Goal: Task Accomplishment & Management: Manage account settings

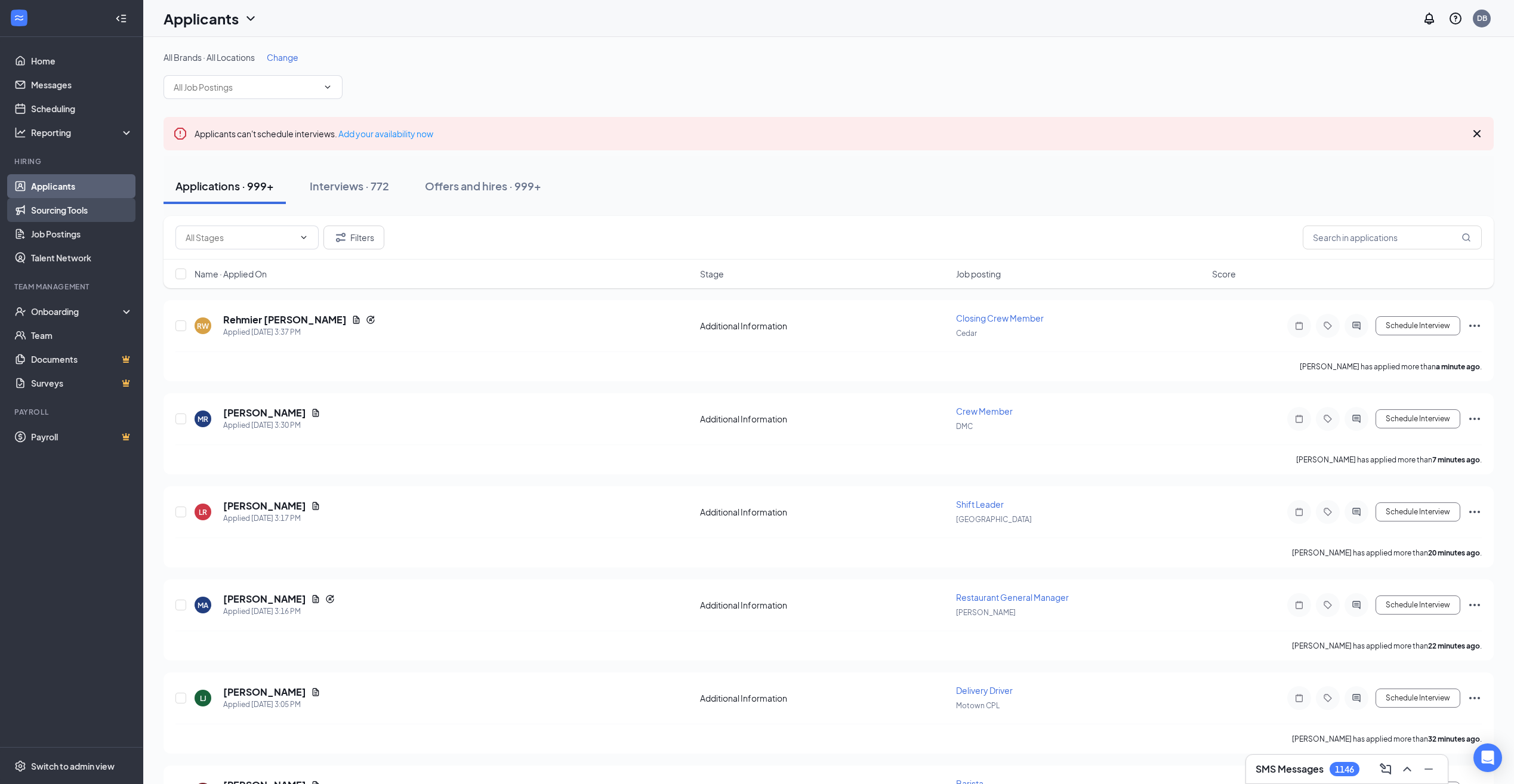
click at [90, 215] on link "Sourcing Tools" at bounding box center [82, 210] width 102 height 24
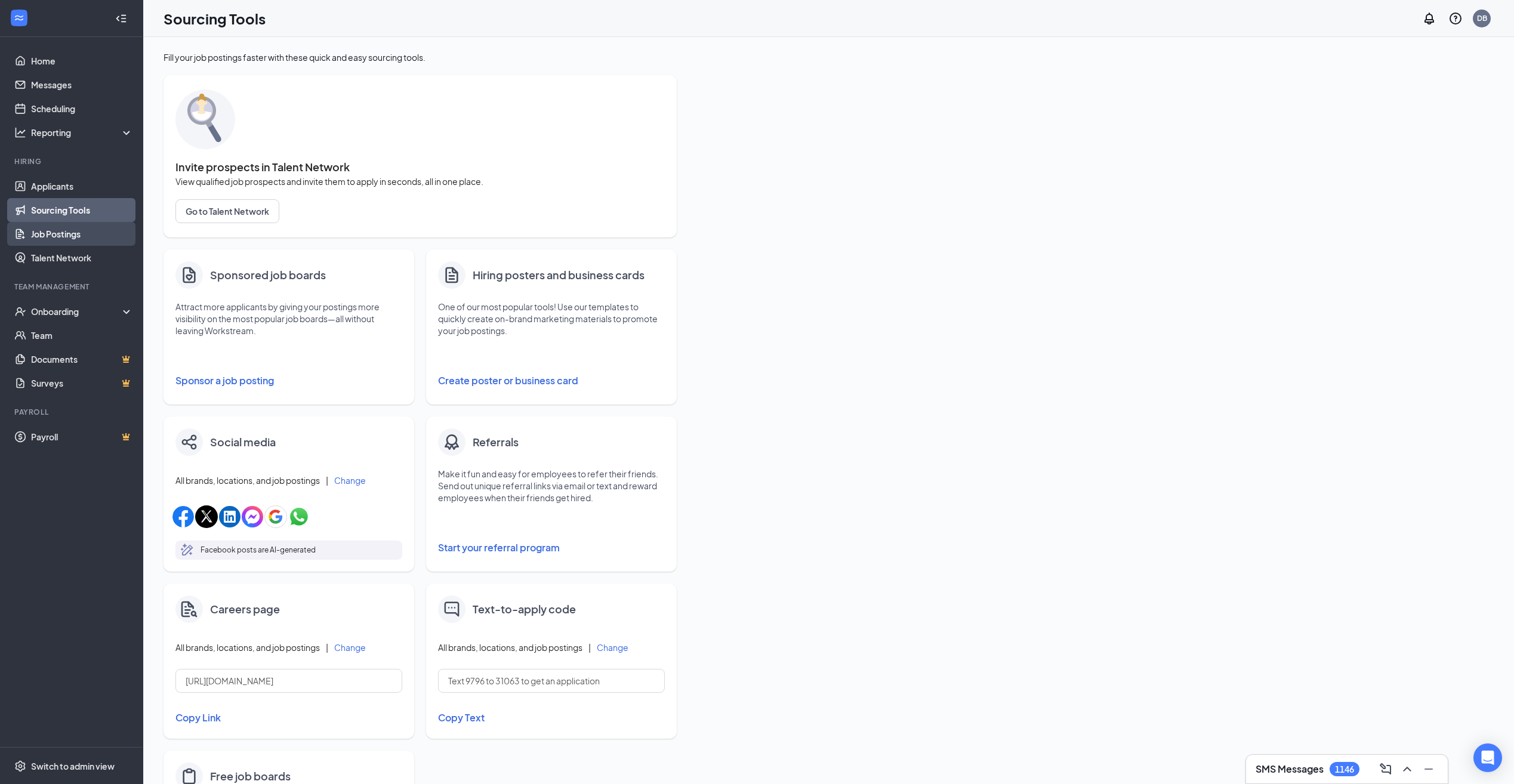
click at [77, 242] on link "Job Postings" at bounding box center [82, 234] width 102 height 24
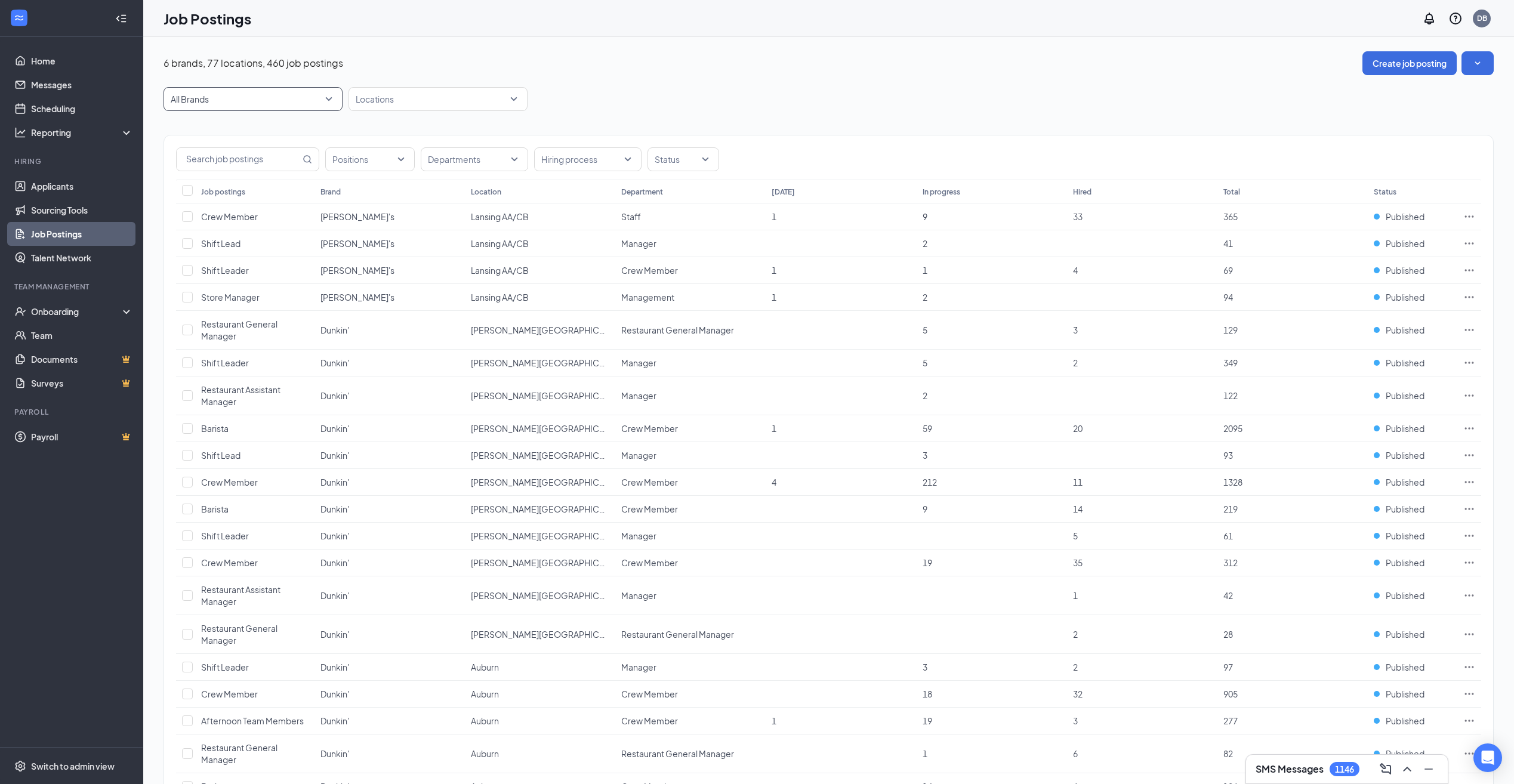
click at [297, 105] on span "All Brands" at bounding box center [253, 99] width 164 height 23
click at [224, 261] on span "Qdoba" at bounding box center [253, 265] width 160 height 12
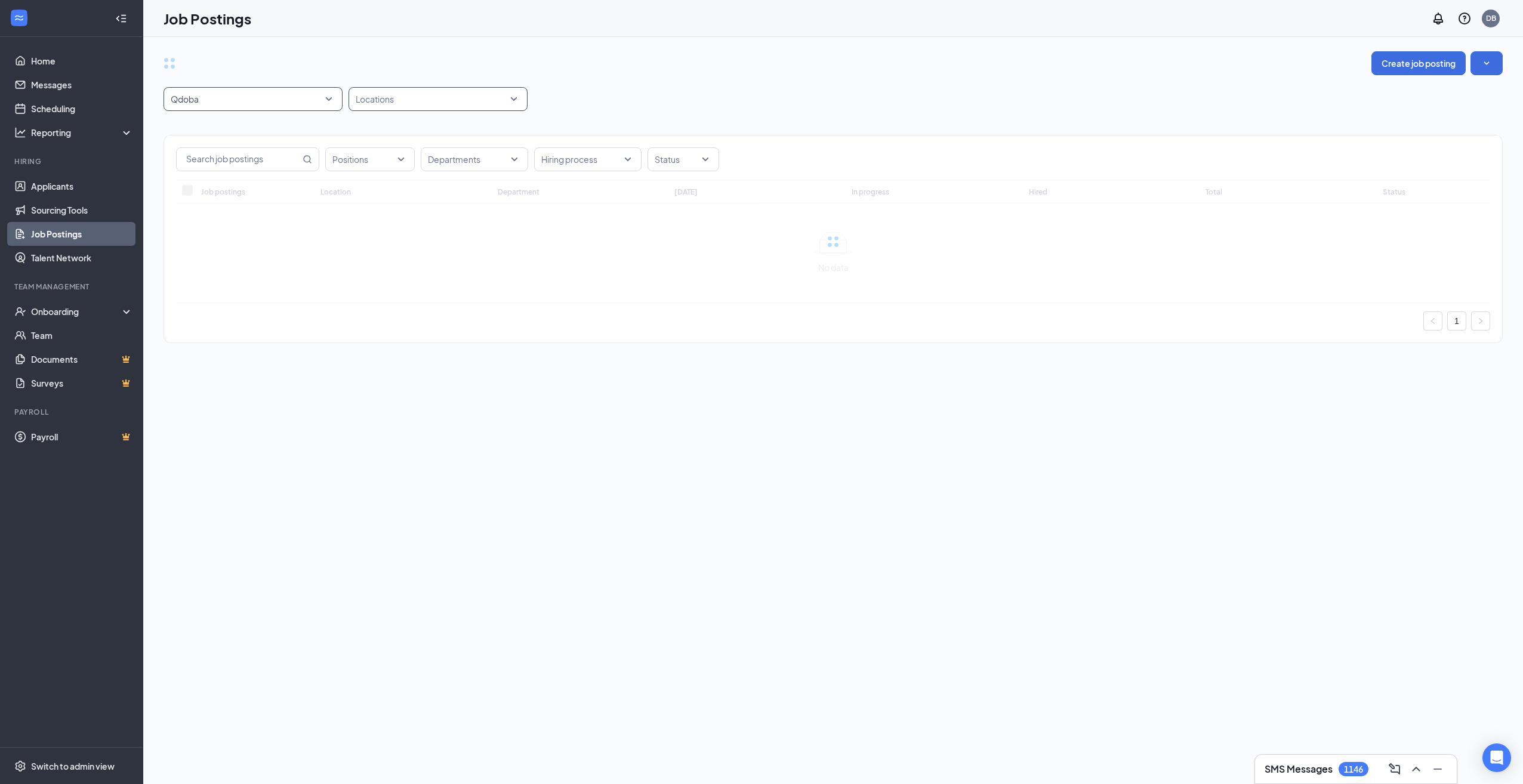
click at [456, 98] on div at bounding box center [432, 99] width 161 height 19
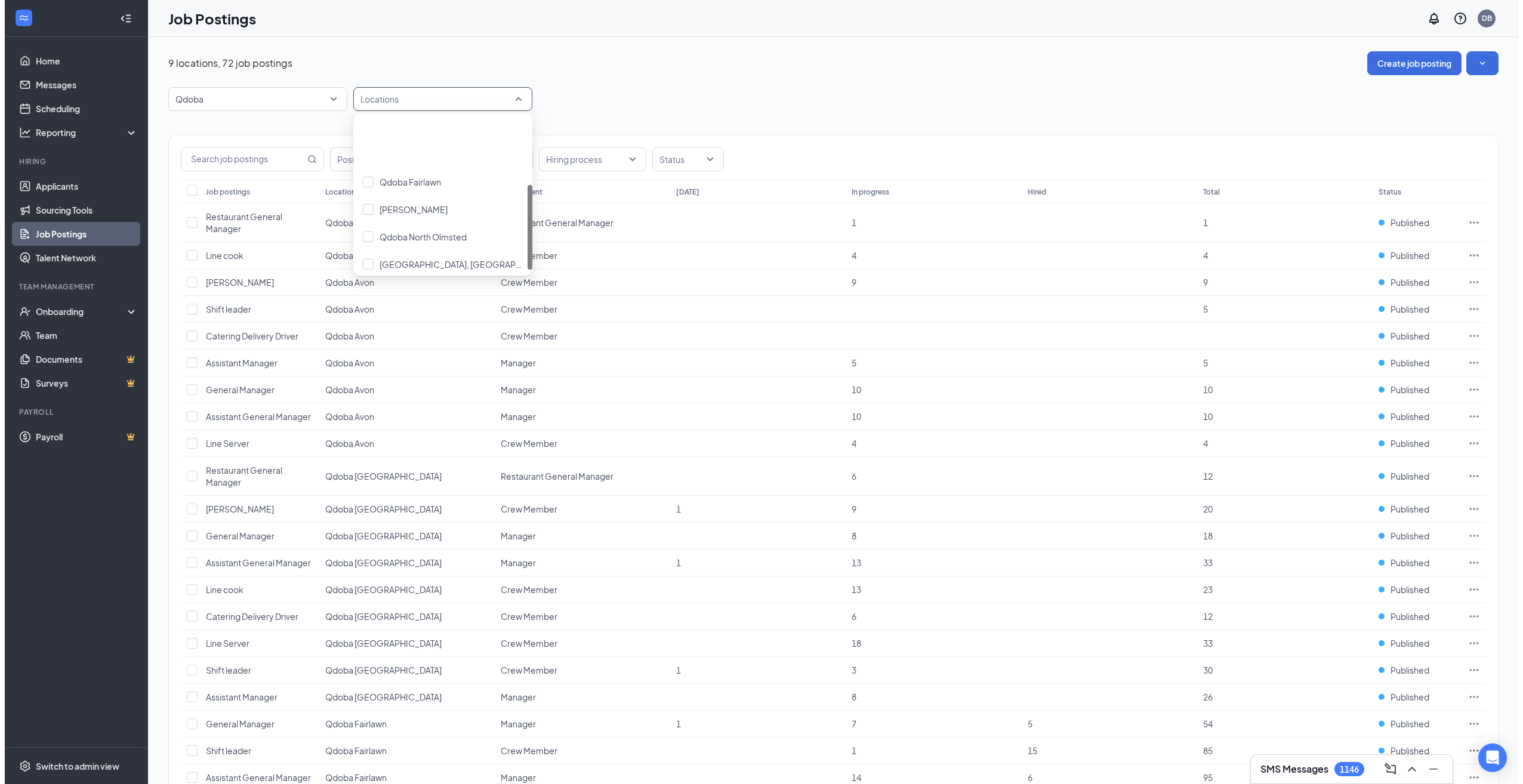
scroll to position [119, 0]
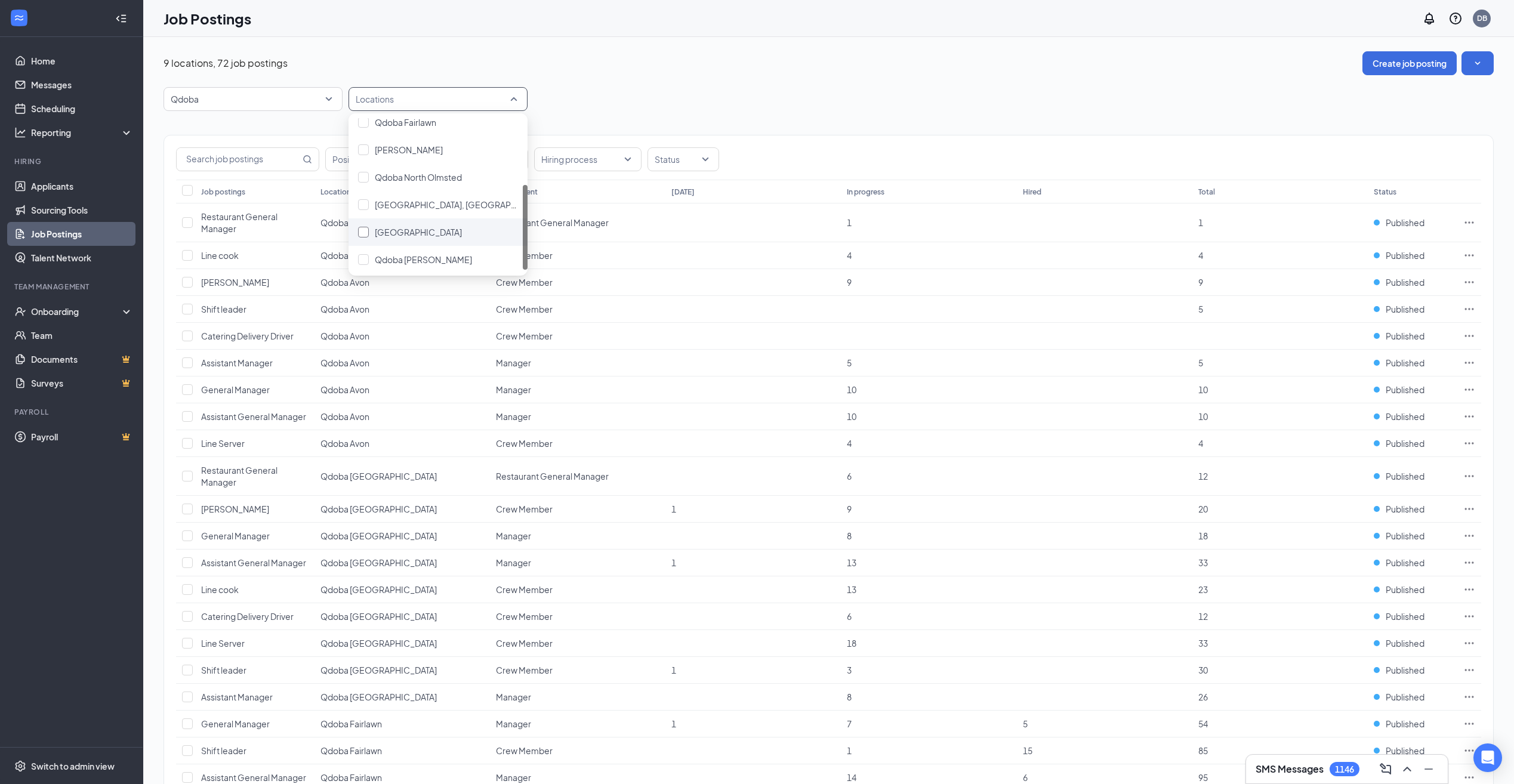
click at [408, 233] on span "[GEOGRAPHIC_DATA]" at bounding box center [418, 232] width 87 height 11
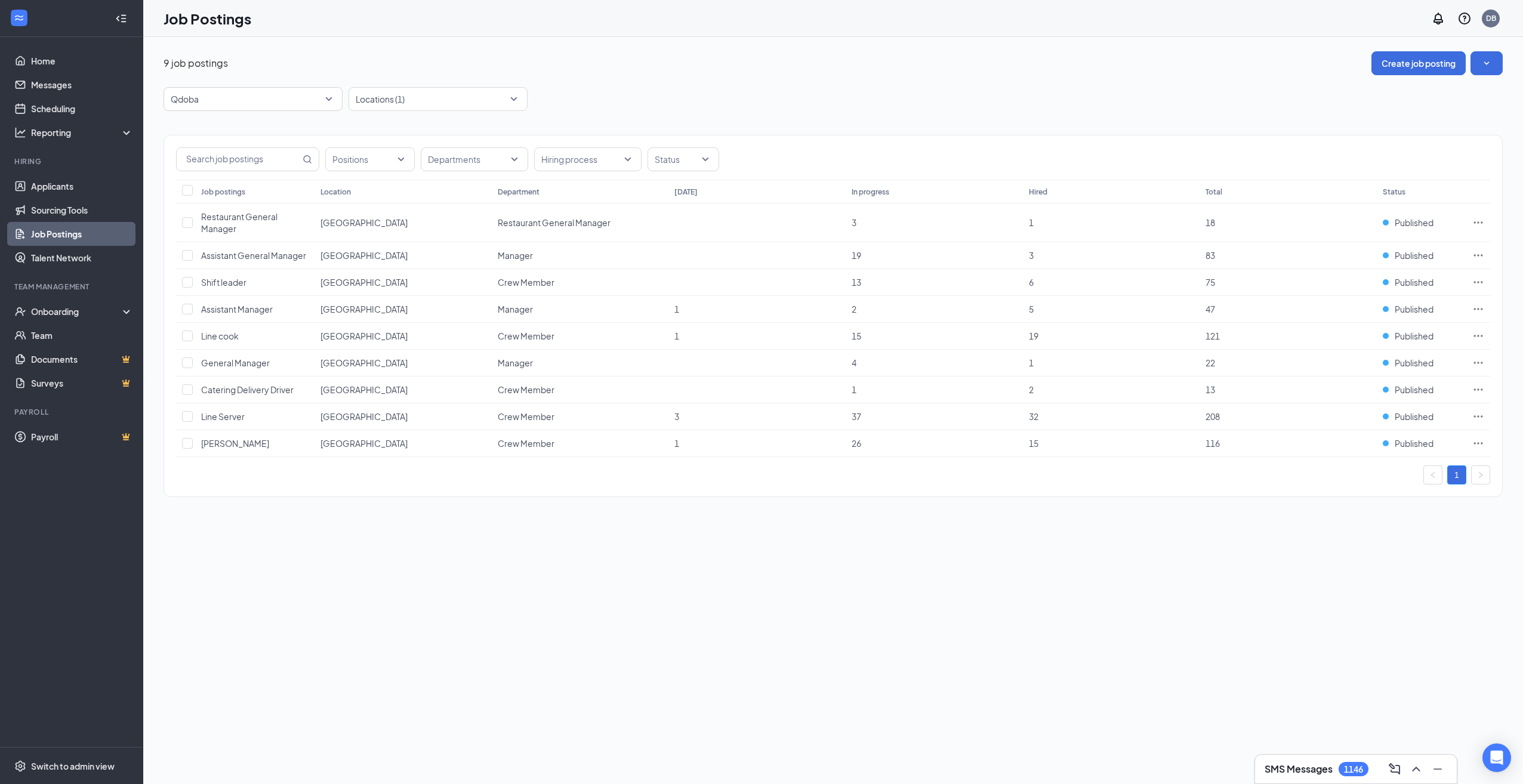
click at [616, 83] on div "9 job postings Create job posting Qdoba 78116 22329 22776 All Brands Auntie [PE…" at bounding box center [833, 280] width 1339 height 458
click at [1476, 256] on icon "Ellipses" at bounding box center [1478, 255] width 12 height 12
click at [1375, 279] on span "Edit job posting" at bounding box center [1345, 279] width 60 height 11
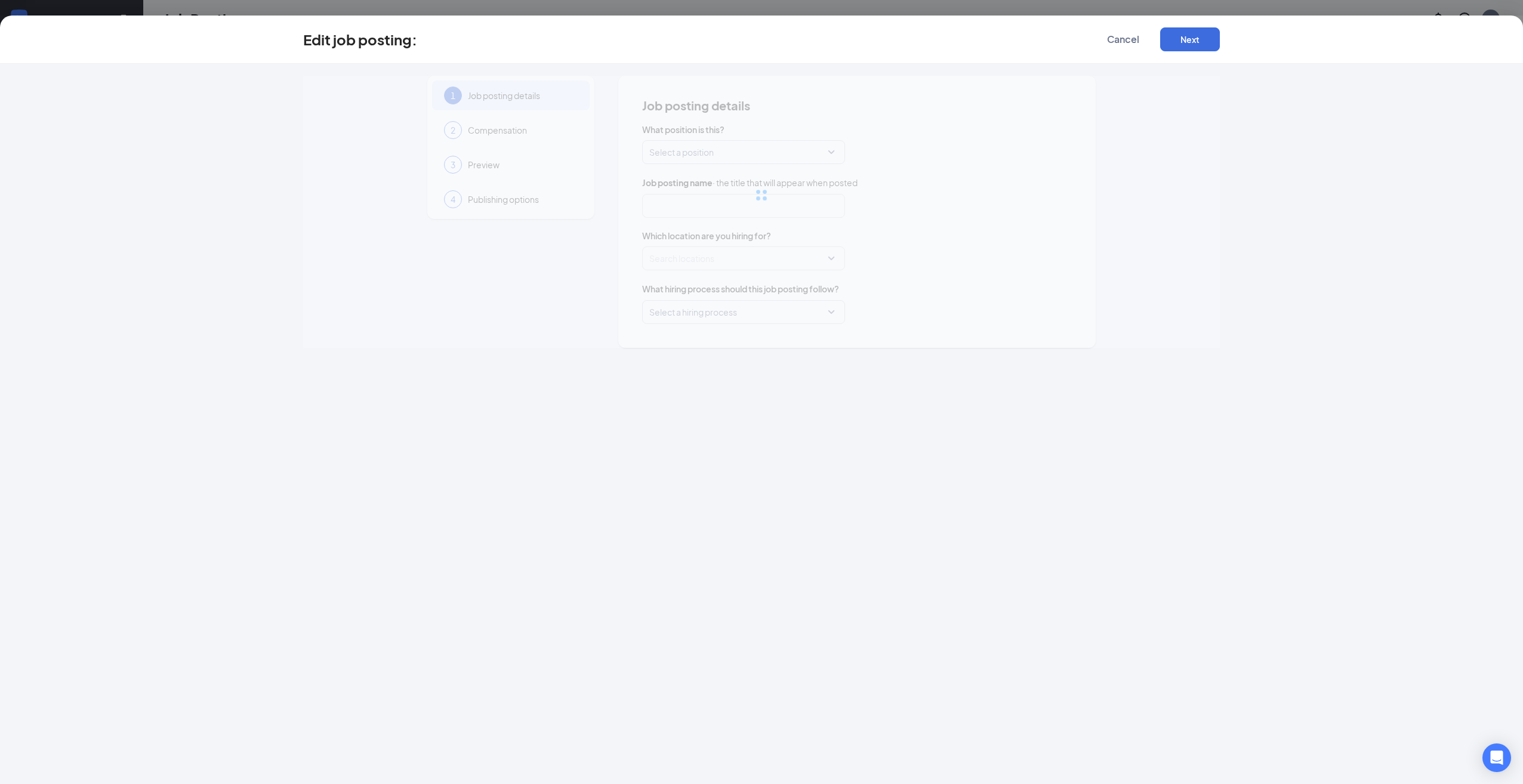
type input "Assistant General Manager"
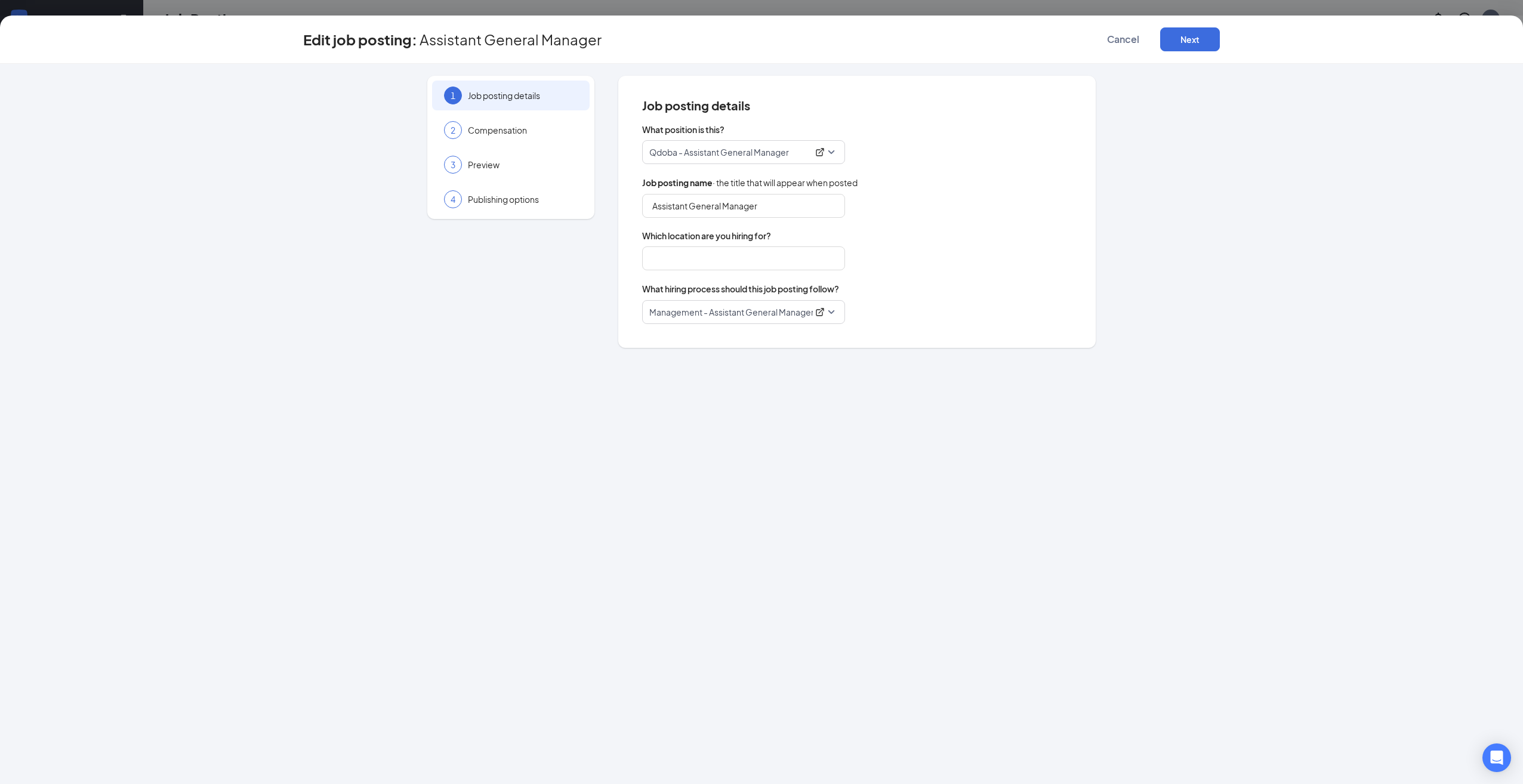
type input "[GEOGRAPHIC_DATA]"
click at [1207, 46] on button "Next" at bounding box center [1190, 39] width 60 height 24
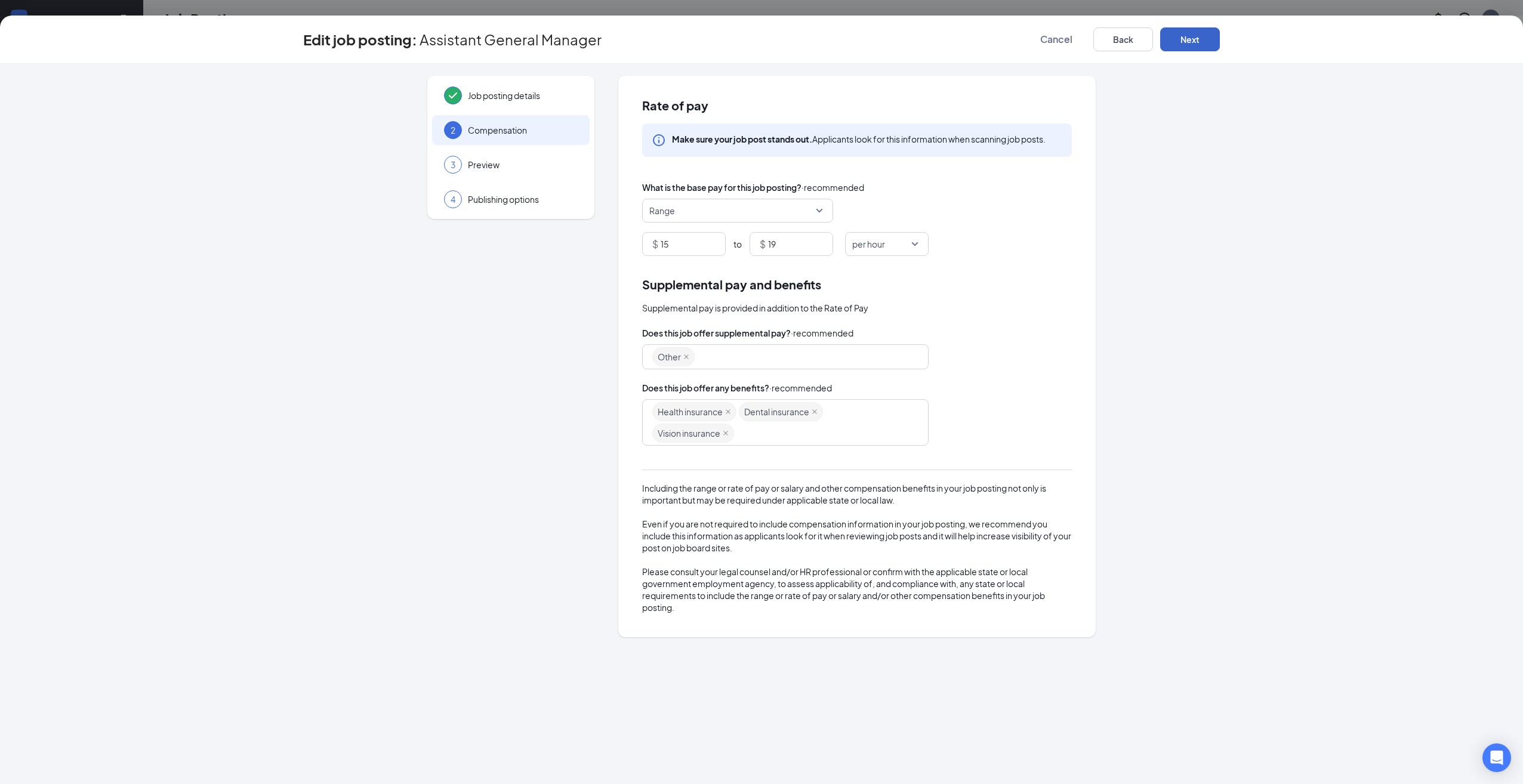
click at [1191, 39] on button "Next" at bounding box center [1190, 39] width 60 height 24
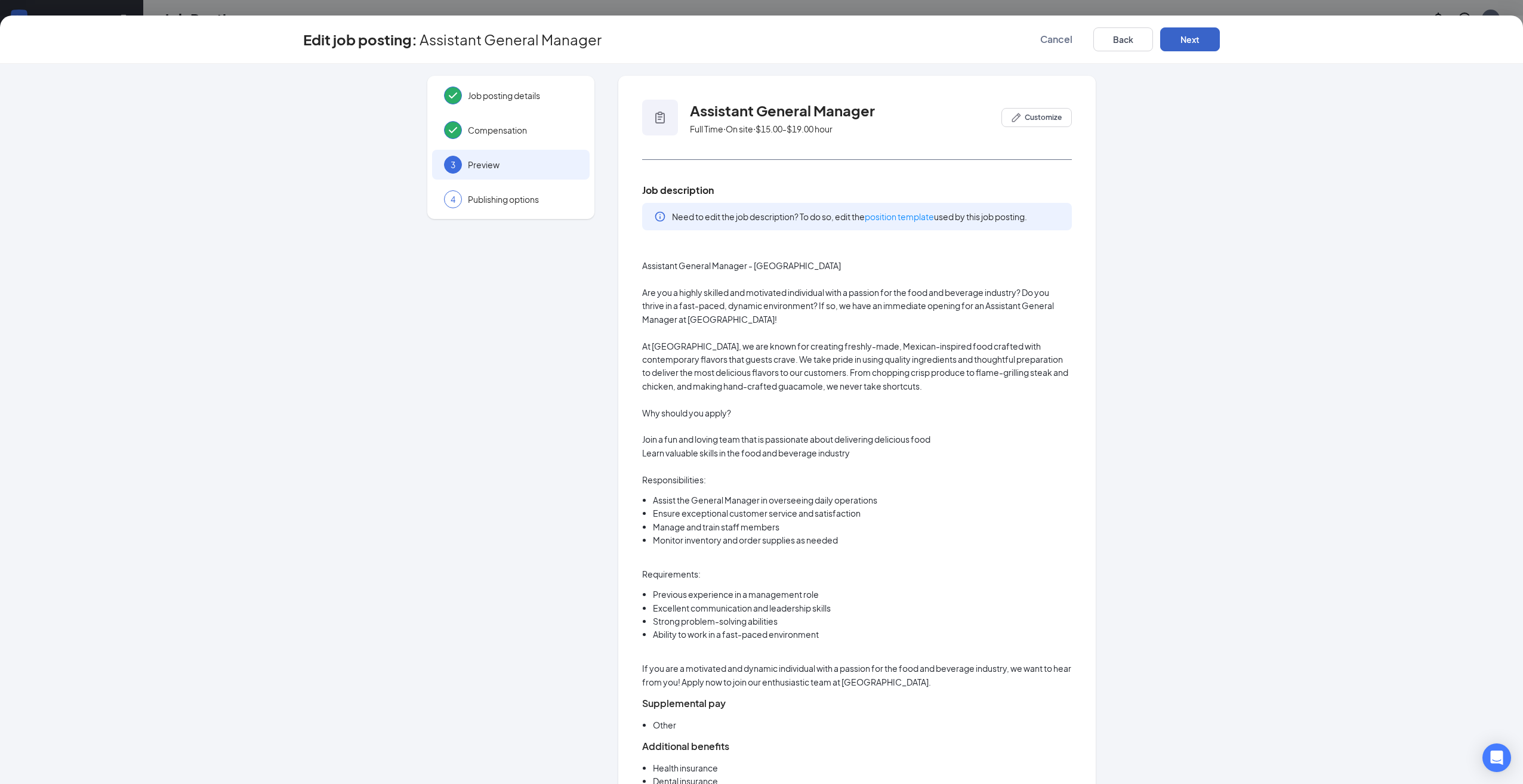
click at [1198, 40] on button "Next" at bounding box center [1190, 39] width 60 height 24
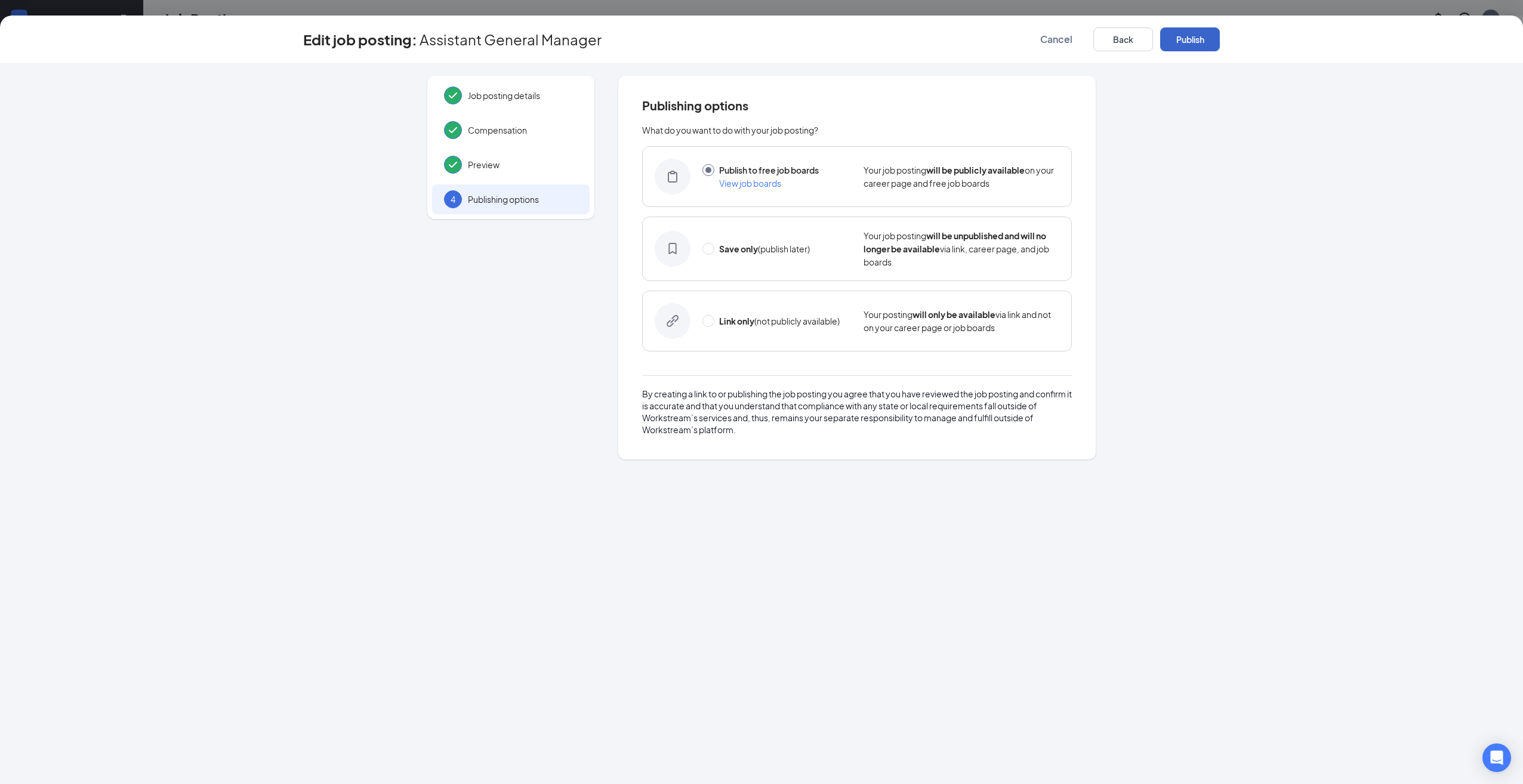
click at [1191, 46] on button "Publish" at bounding box center [1190, 39] width 60 height 24
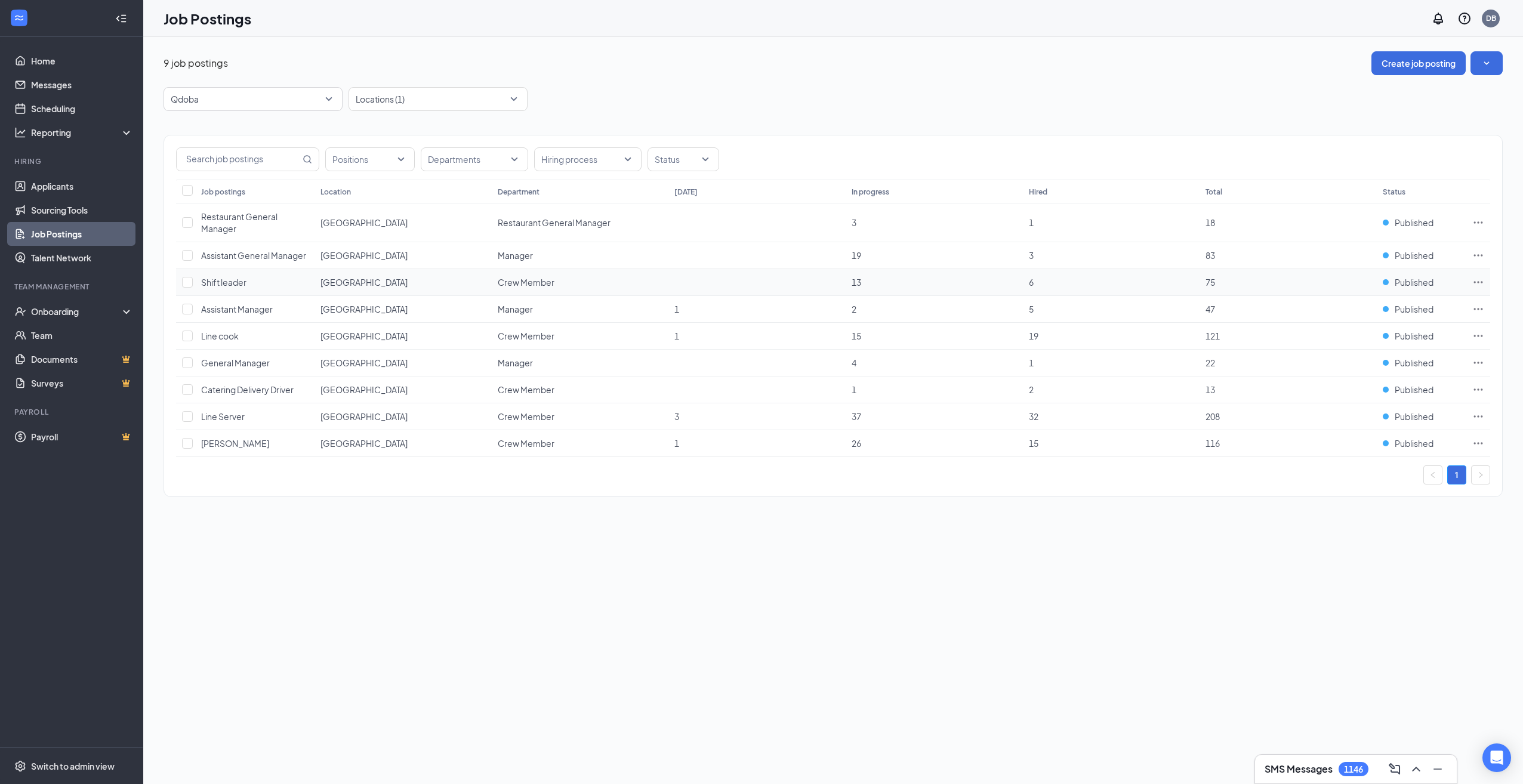
click at [1477, 284] on icon "Ellipses" at bounding box center [1478, 282] width 12 height 12
click at [1373, 307] on span "Edit job posting" at bounding box center [1345, 307] width 60 height 11
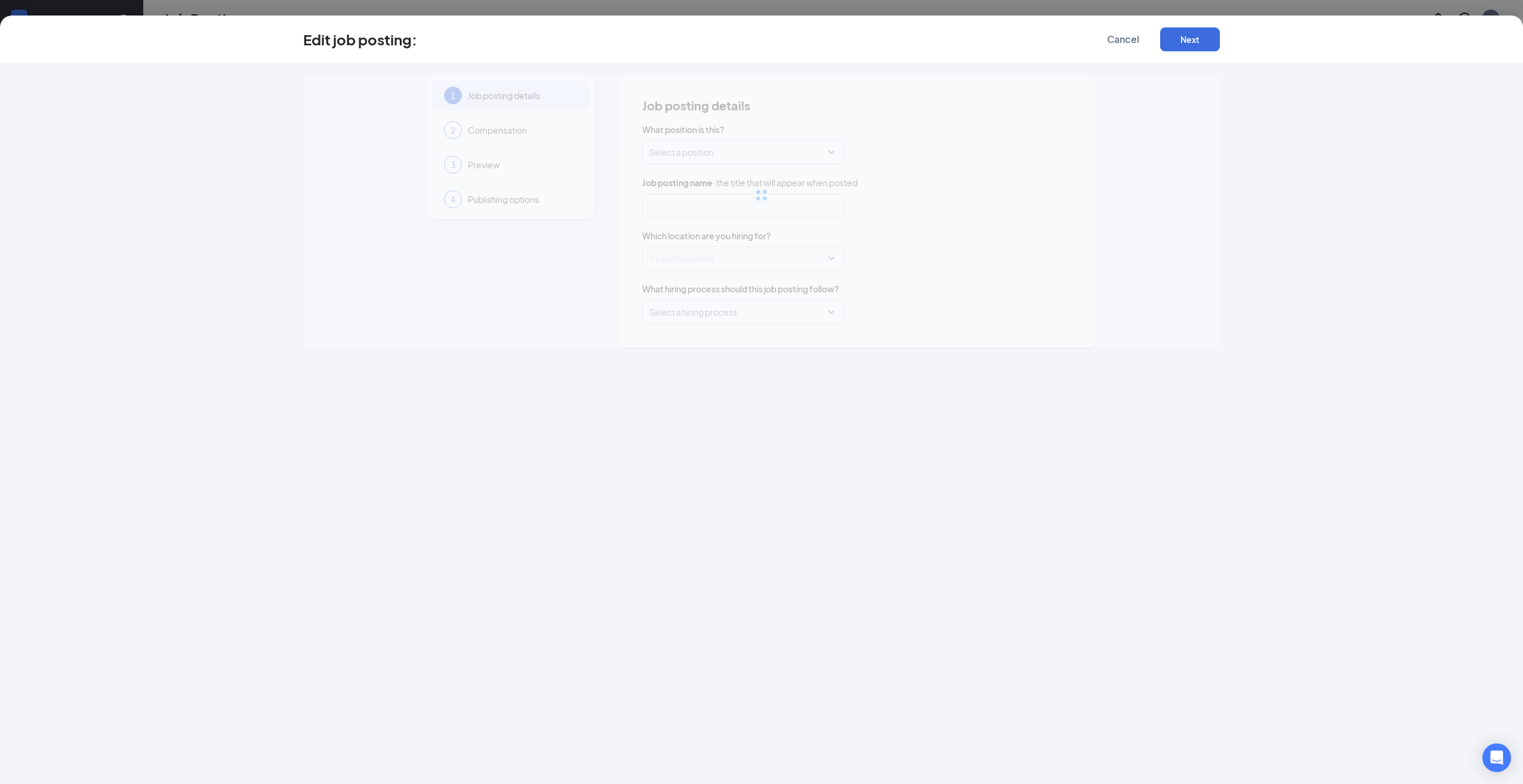
type input "Shift leader"
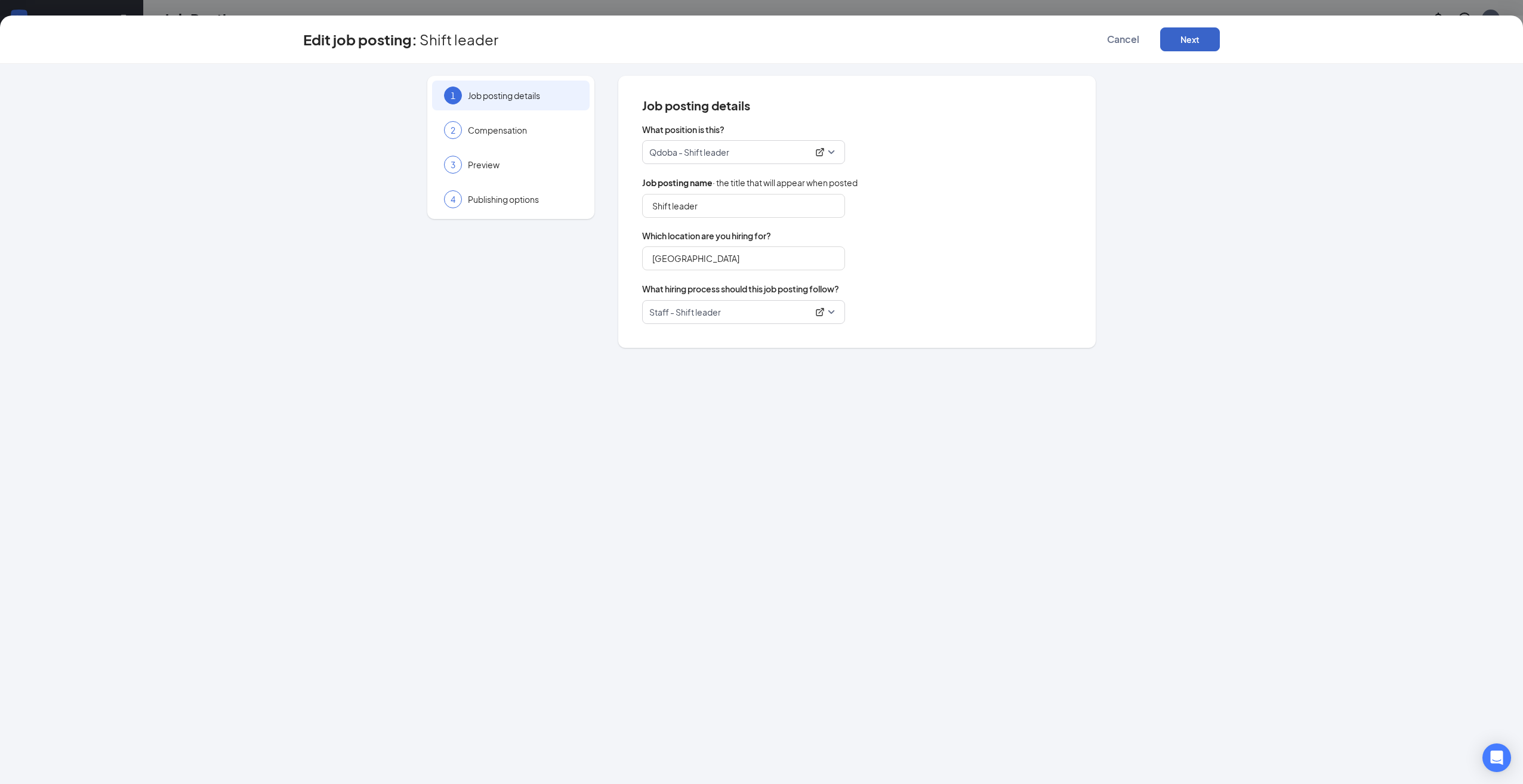
click at [1193, 34] on button "Next" at bounding box center [1190, 39] width 60 height 24
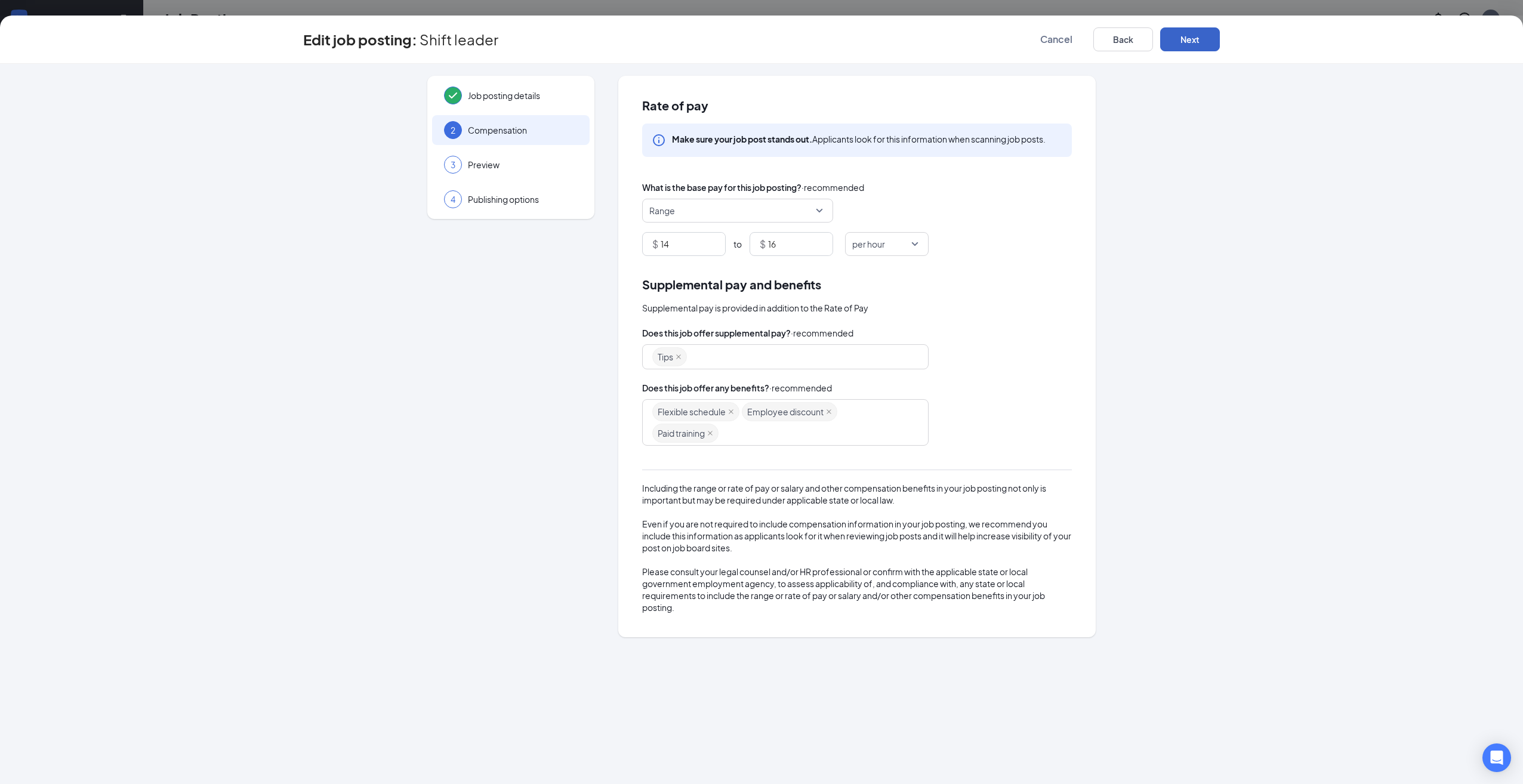
click at [1194, 43] on button "Next" at bounding box center [1190, 39] width 60 height 24
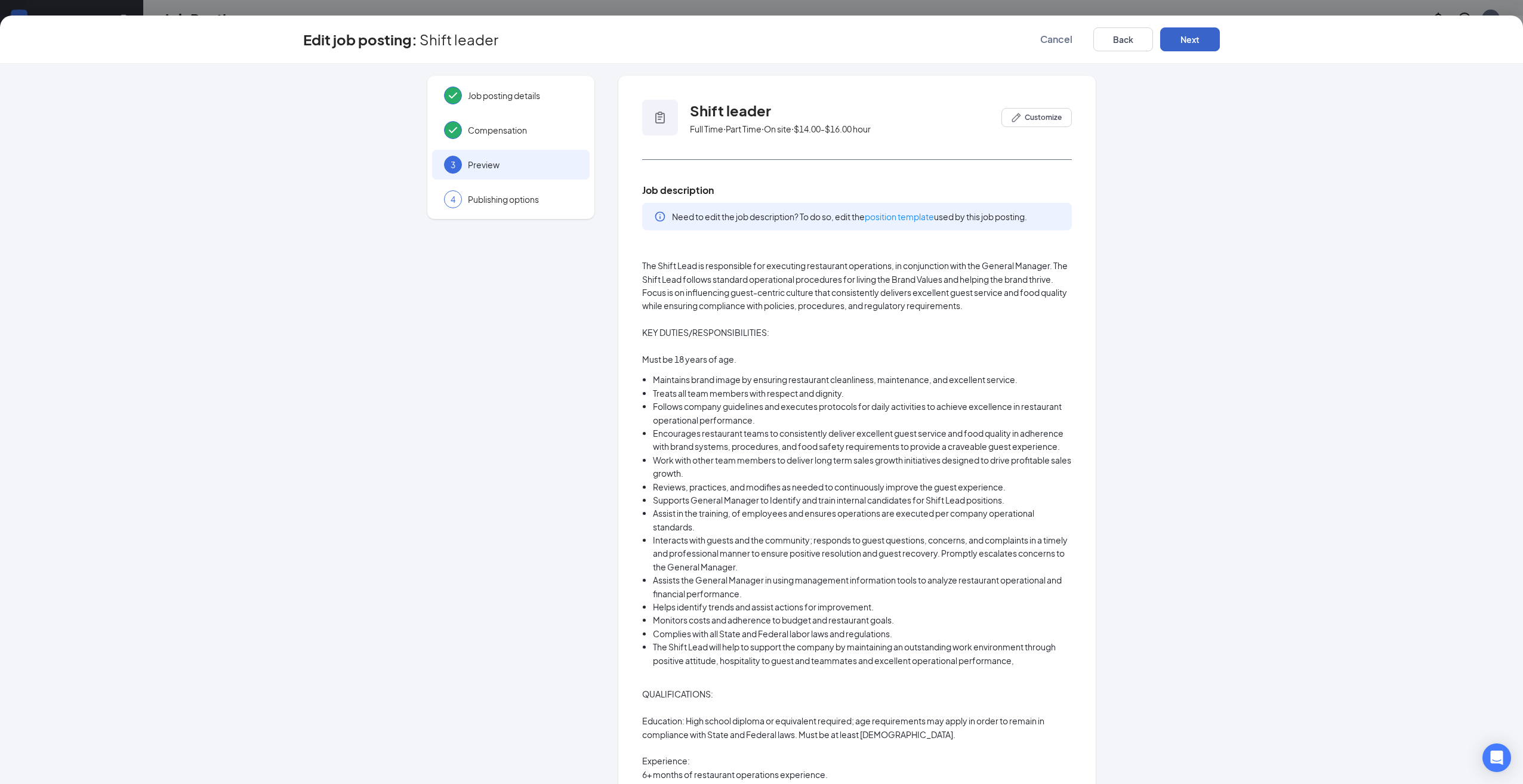
click at [1194, 43] on button "Next" at bounding box center [1190, 39] width 60 height 24
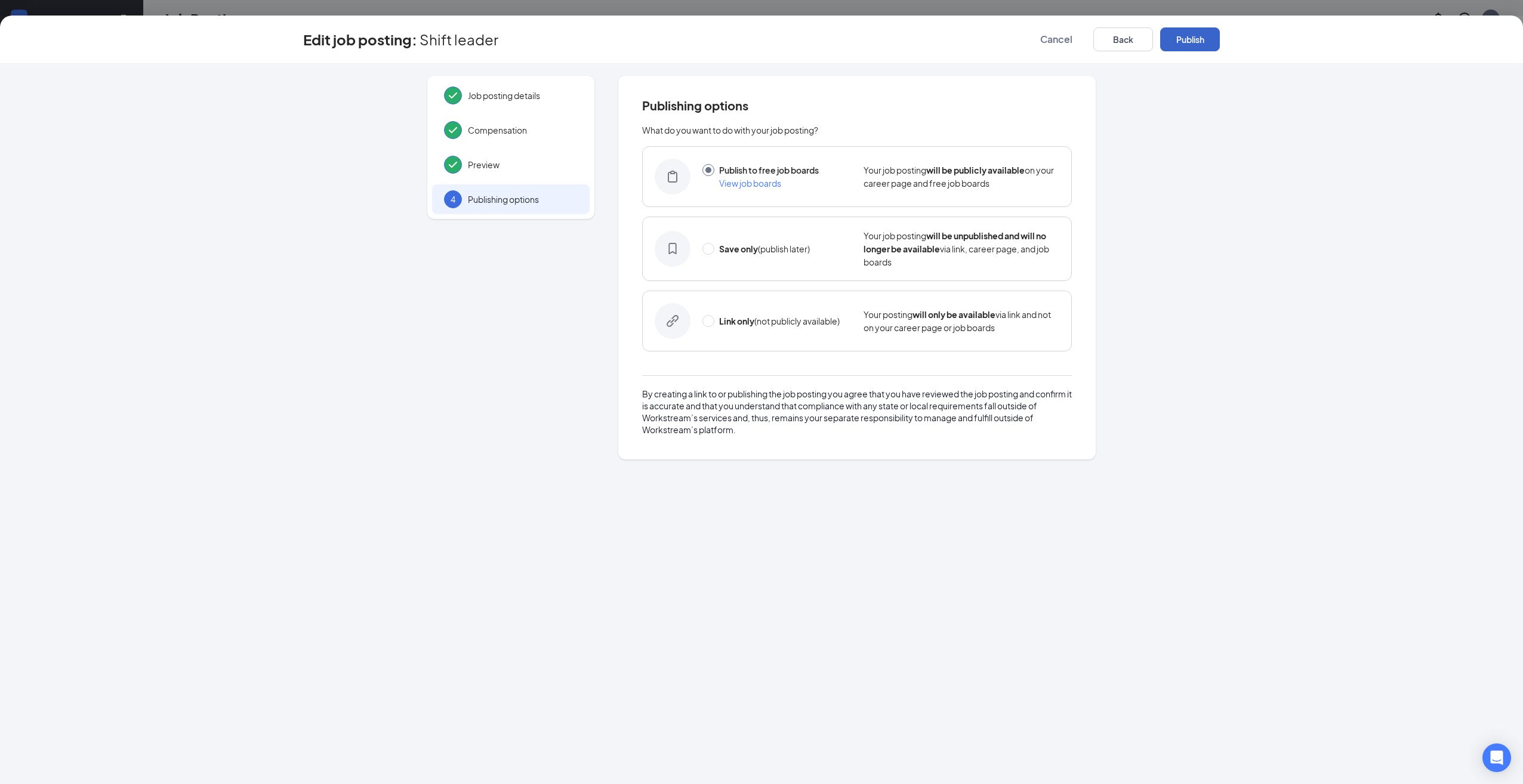
click at [1194, 43] on button "Publish" at bounding box center [1190, 39] width 60 height 24
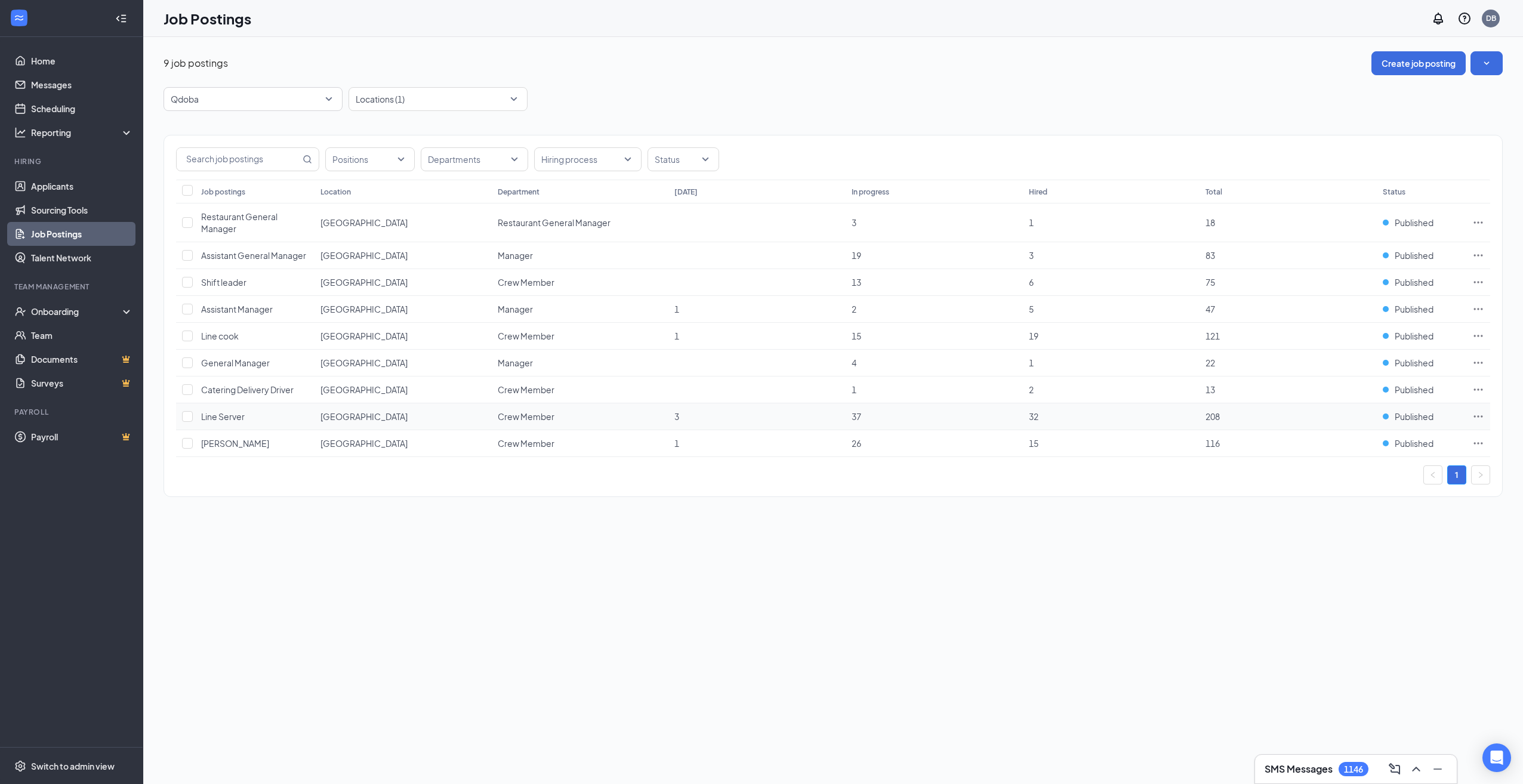
click at [1477, 416] on icon "Ellipses" at bounding box center [1478, 416] width 12 height 12
click at [1367, 441] on span "Edit job posting" at bounding box center [1345, 441] width 60 height 11
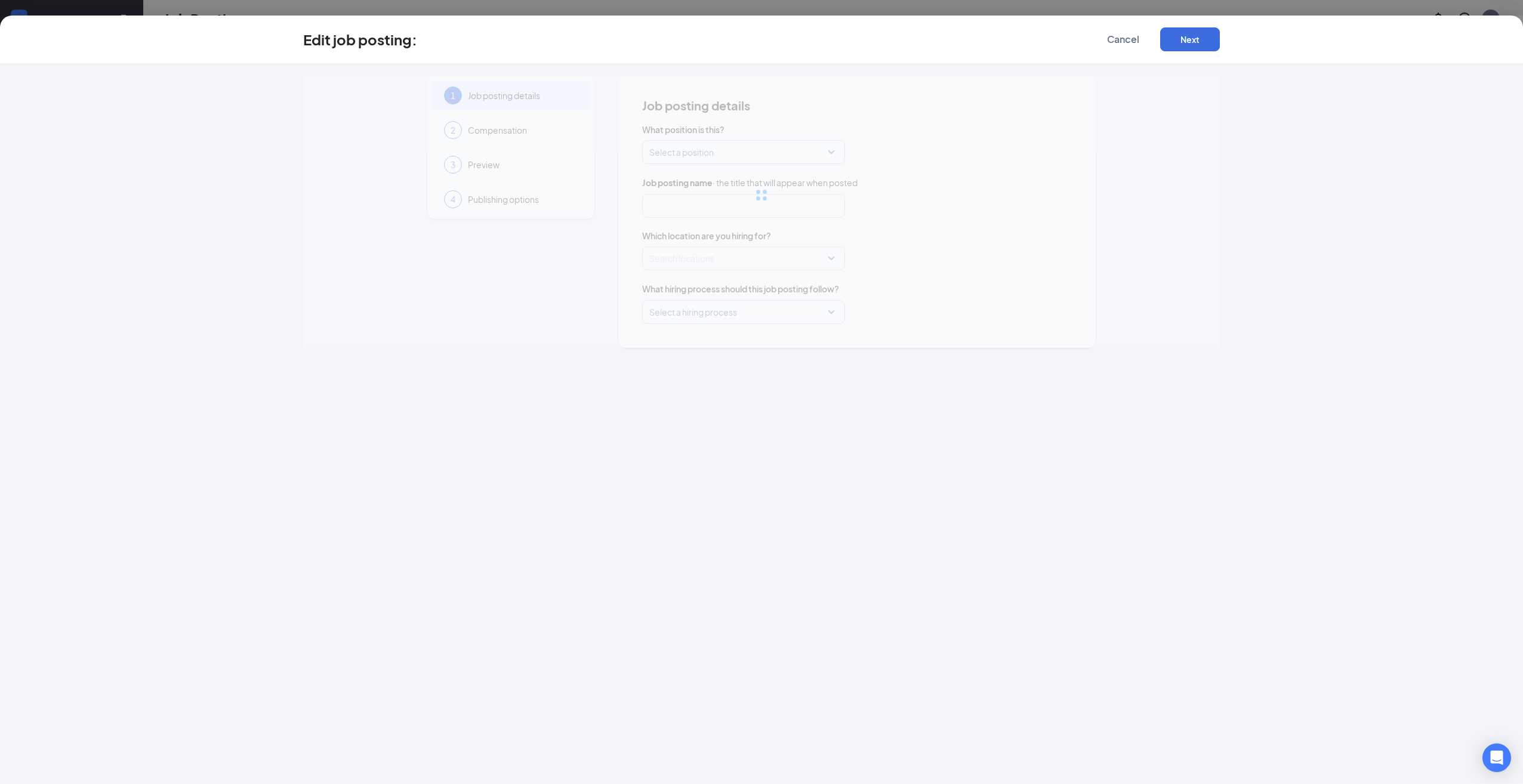
type input "Line Server"
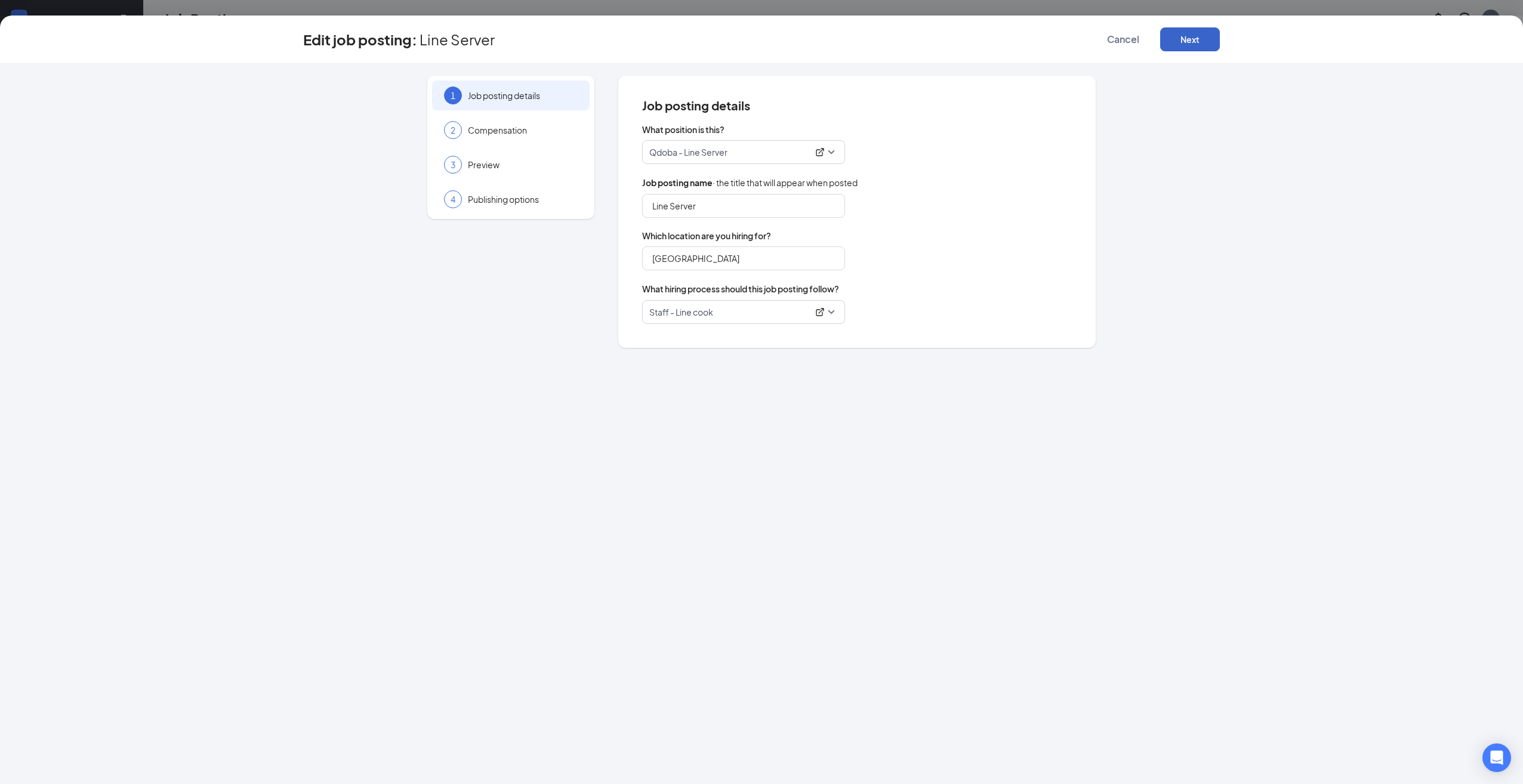
click at [1202, 41] on button "Next" at bounding box center [1190, 39] width 60 height 24
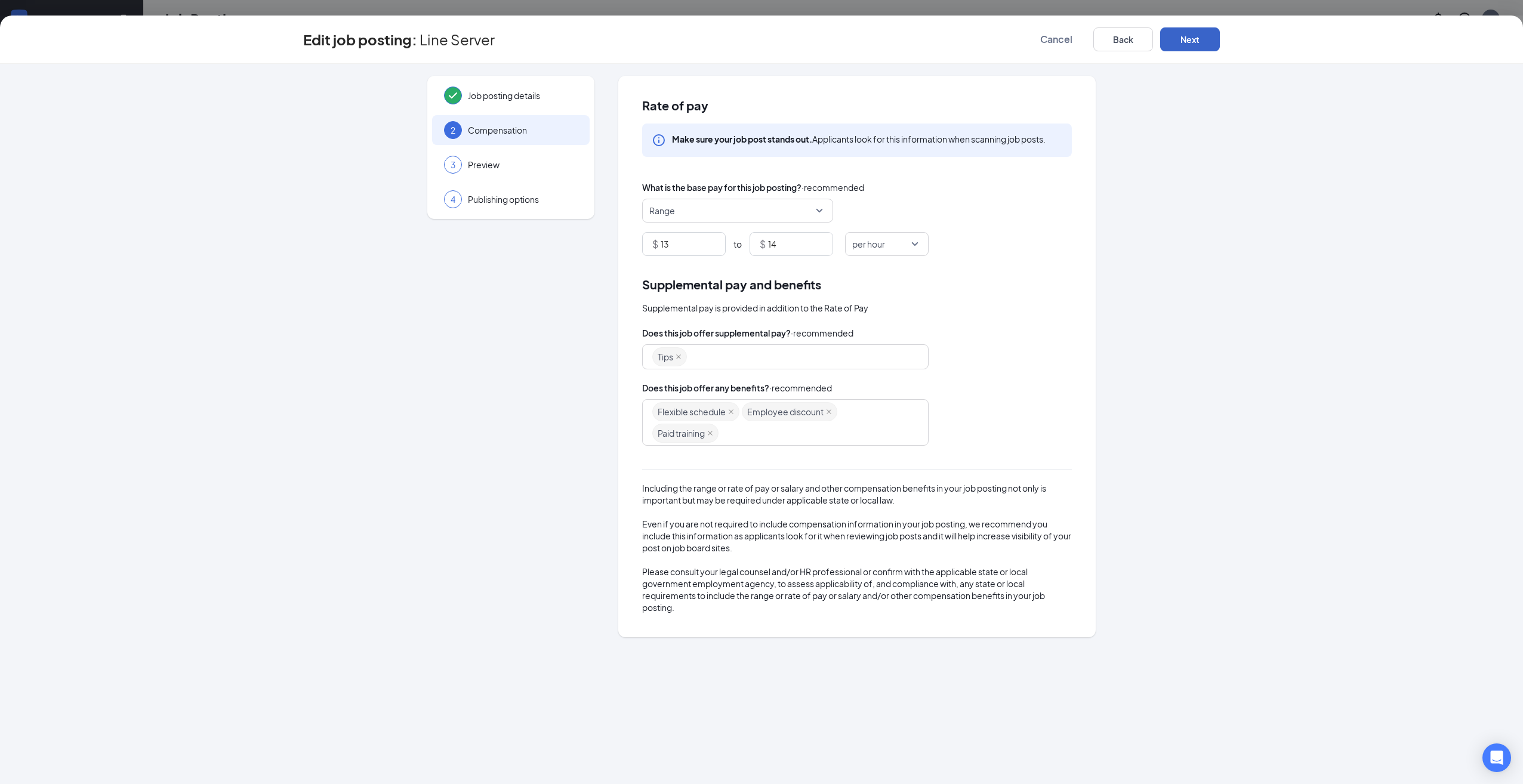
click at [1202, 41] on button "Next" at bounding box center [1190, 39] width 60 height 24
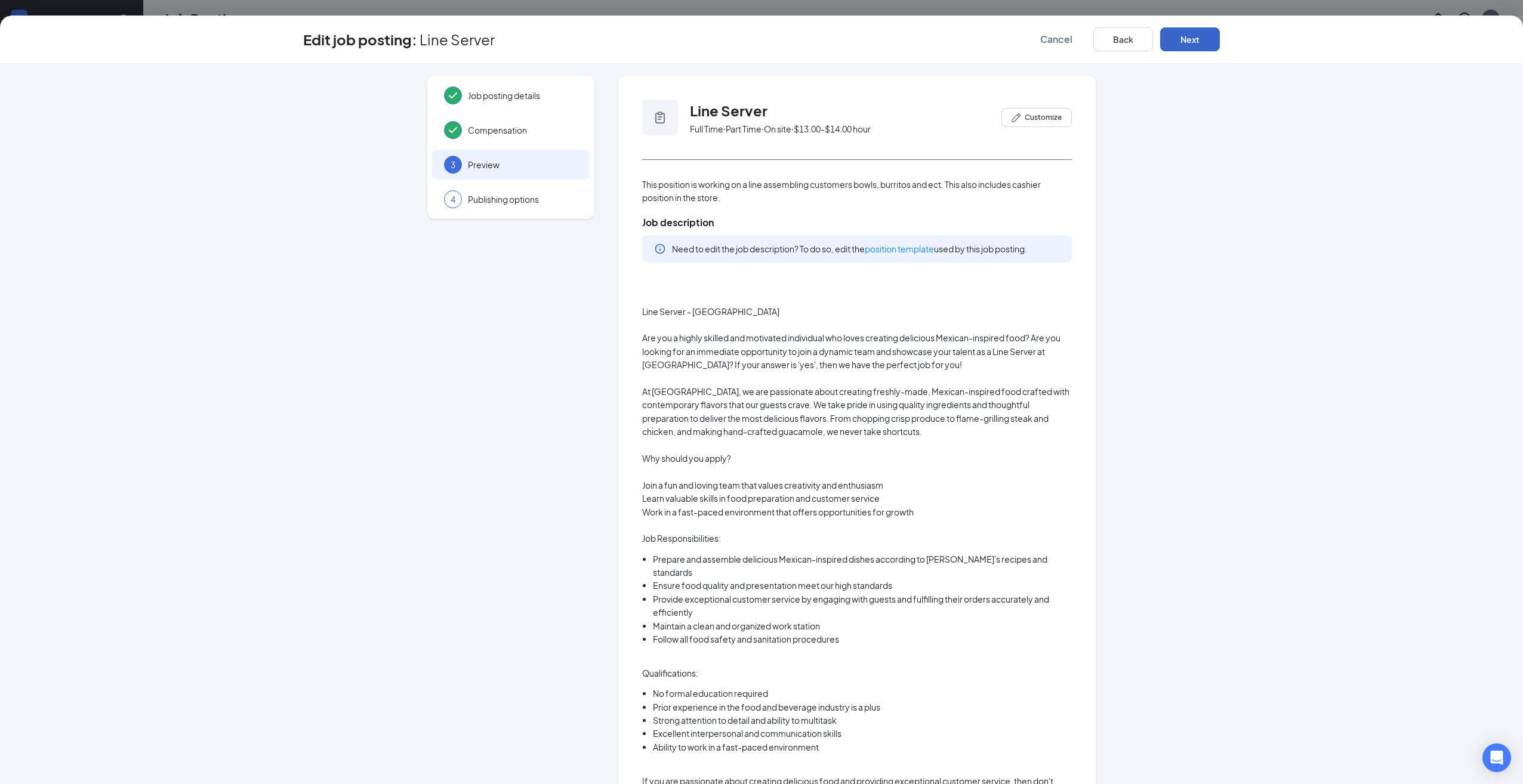
click at [1202, 41] on button "Next" at bounding box center [1190, 39] width 60 height 24
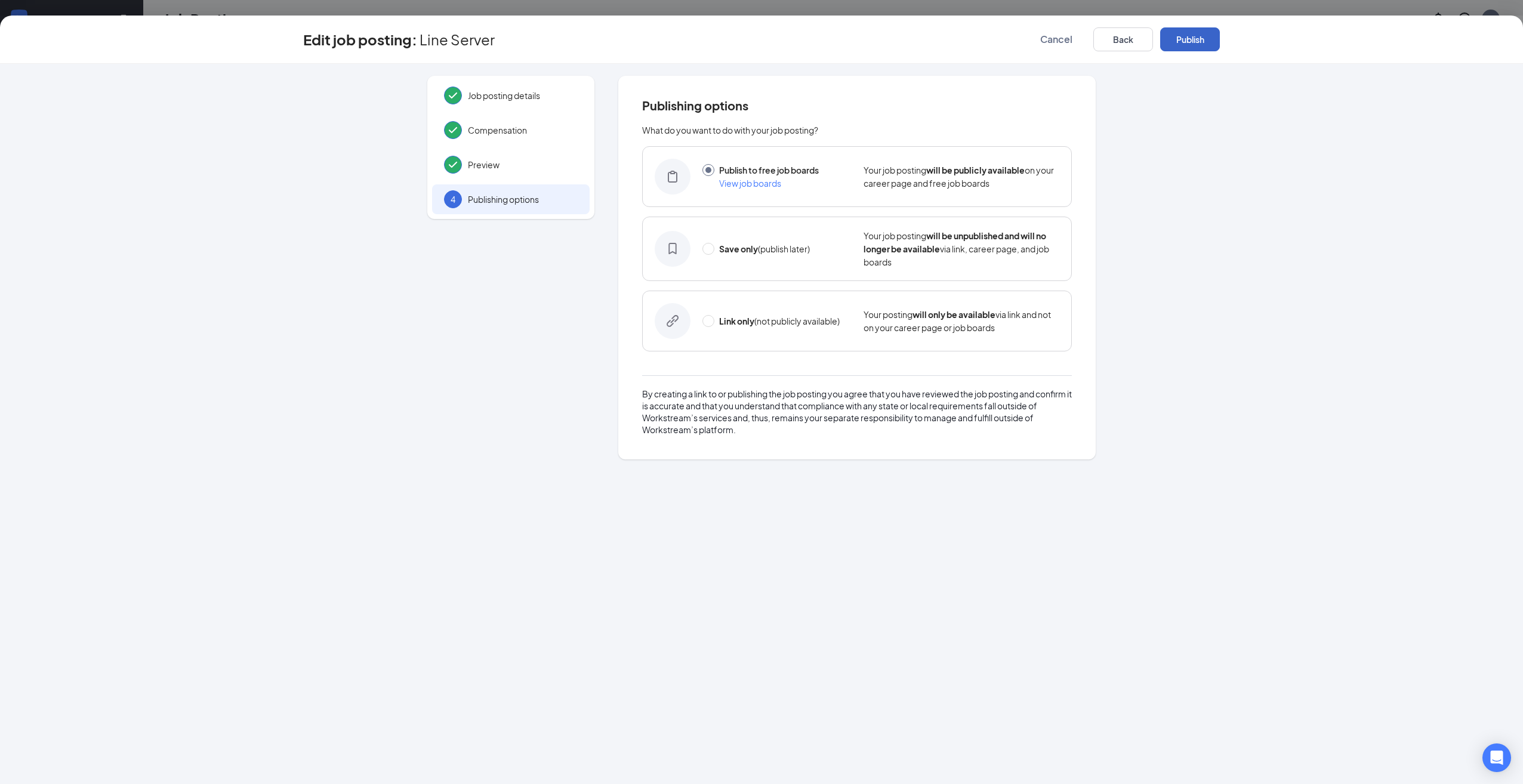
click at [1202, 41] on button "Publish" at bounding box center [1190, 39] width 60 height 24
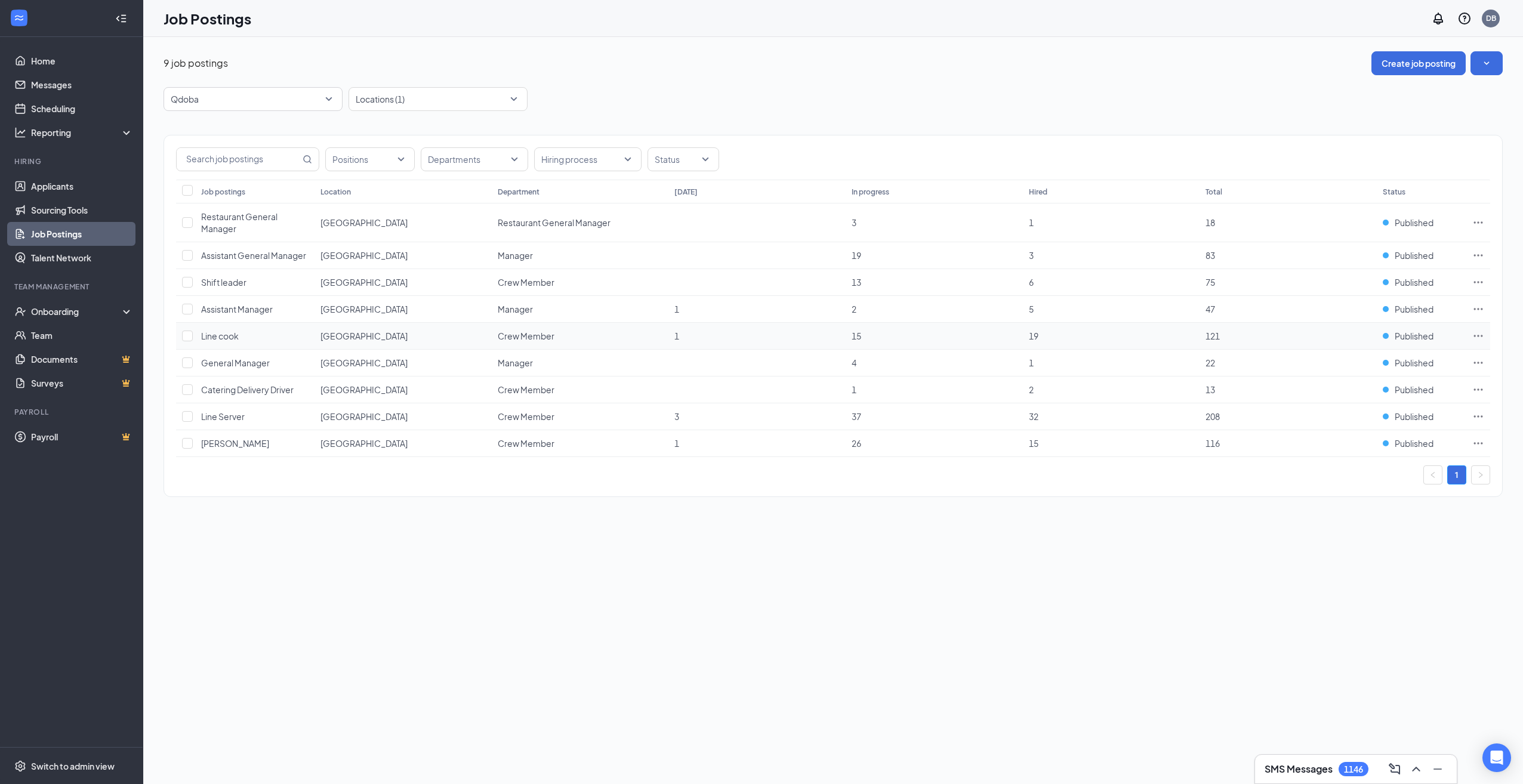
click at [1476, 334] on icon "Ellipses" at bounding box center [1478, 336] width 12 height 12
click at [1340, 363] on span "Edit job posting" at bounding box center [1345, 360] width 60 height 11
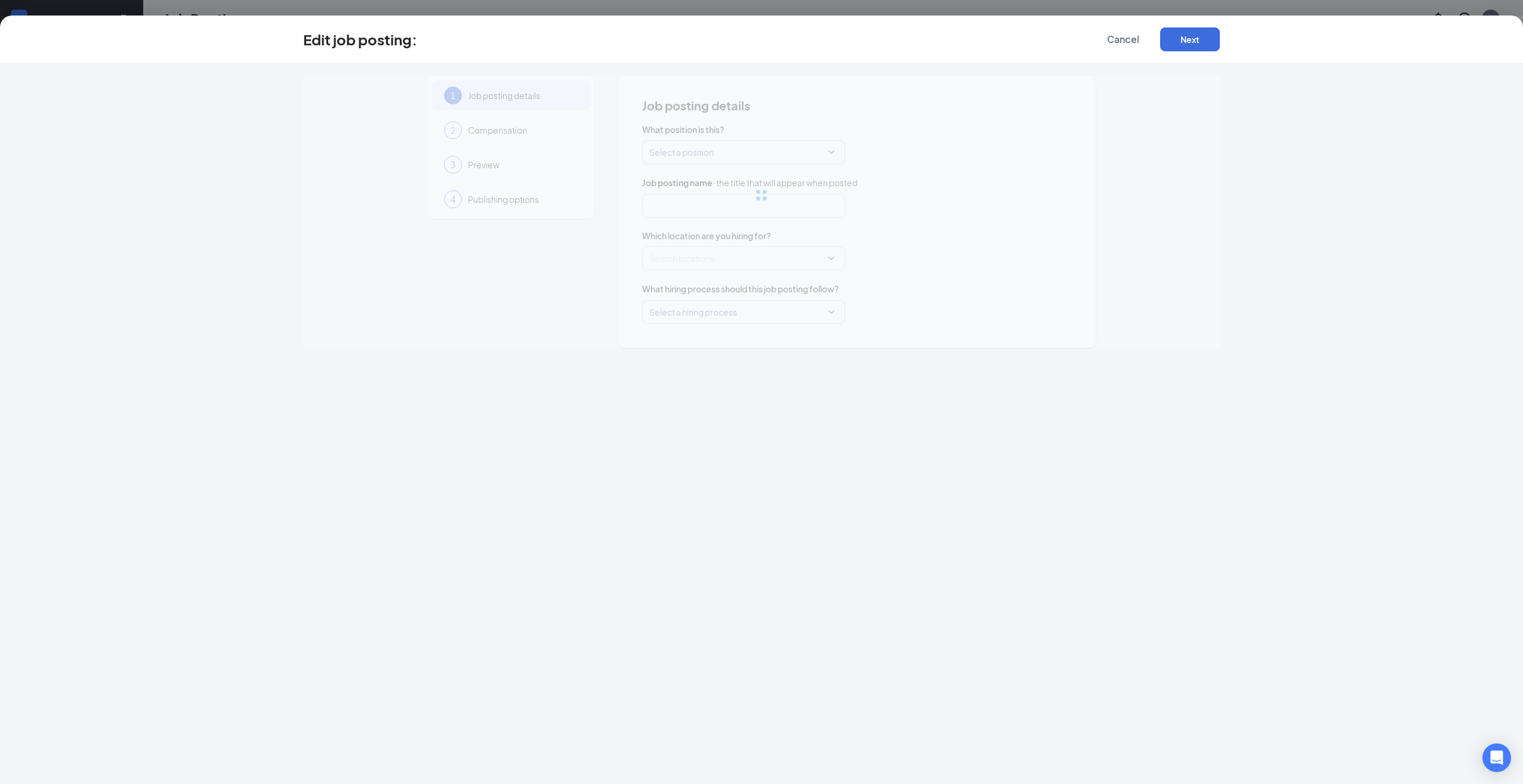
type input "Line cook"
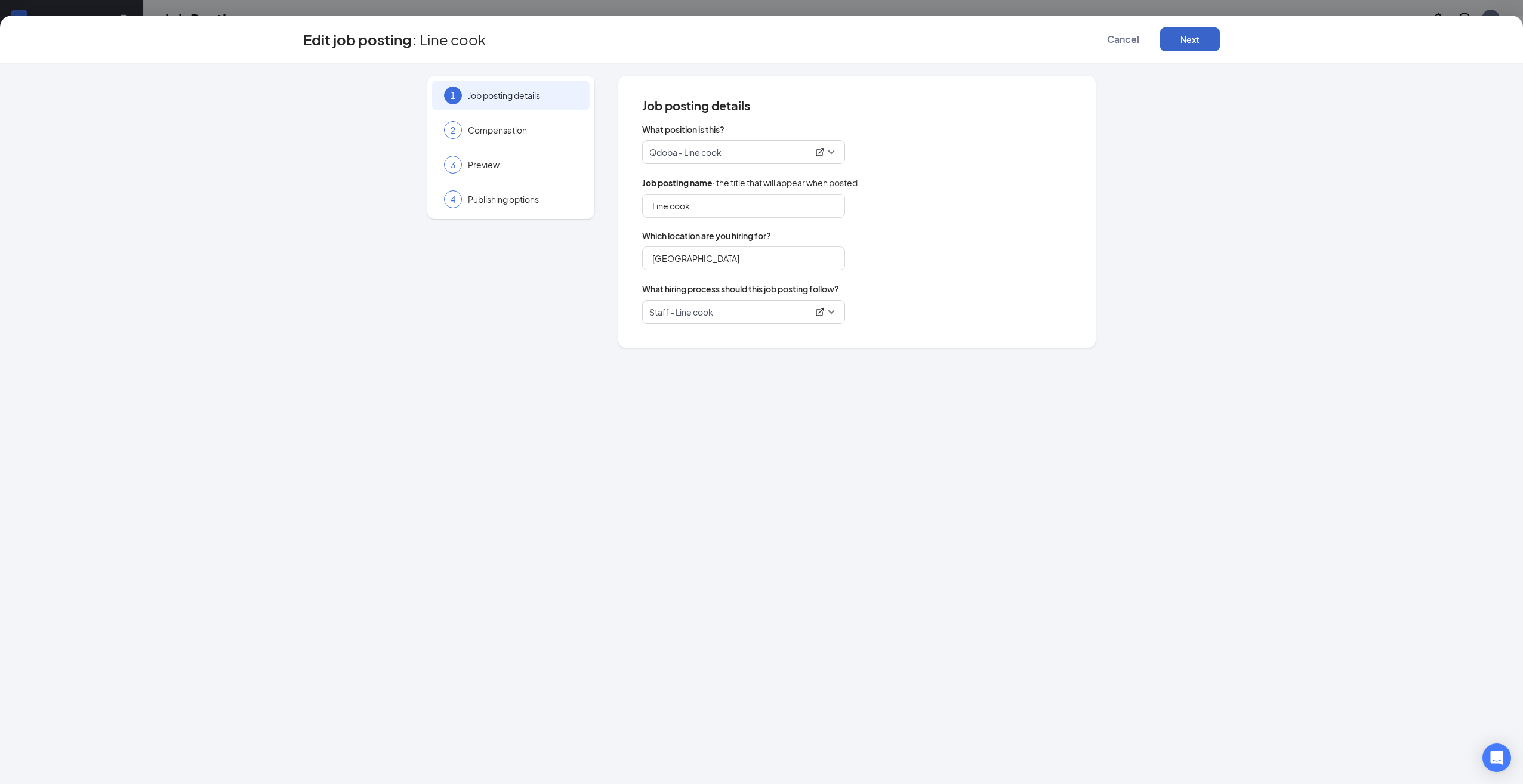
click at [1201, 43] on button "Next" at bounding box center [1190, 39] width 60 height 24
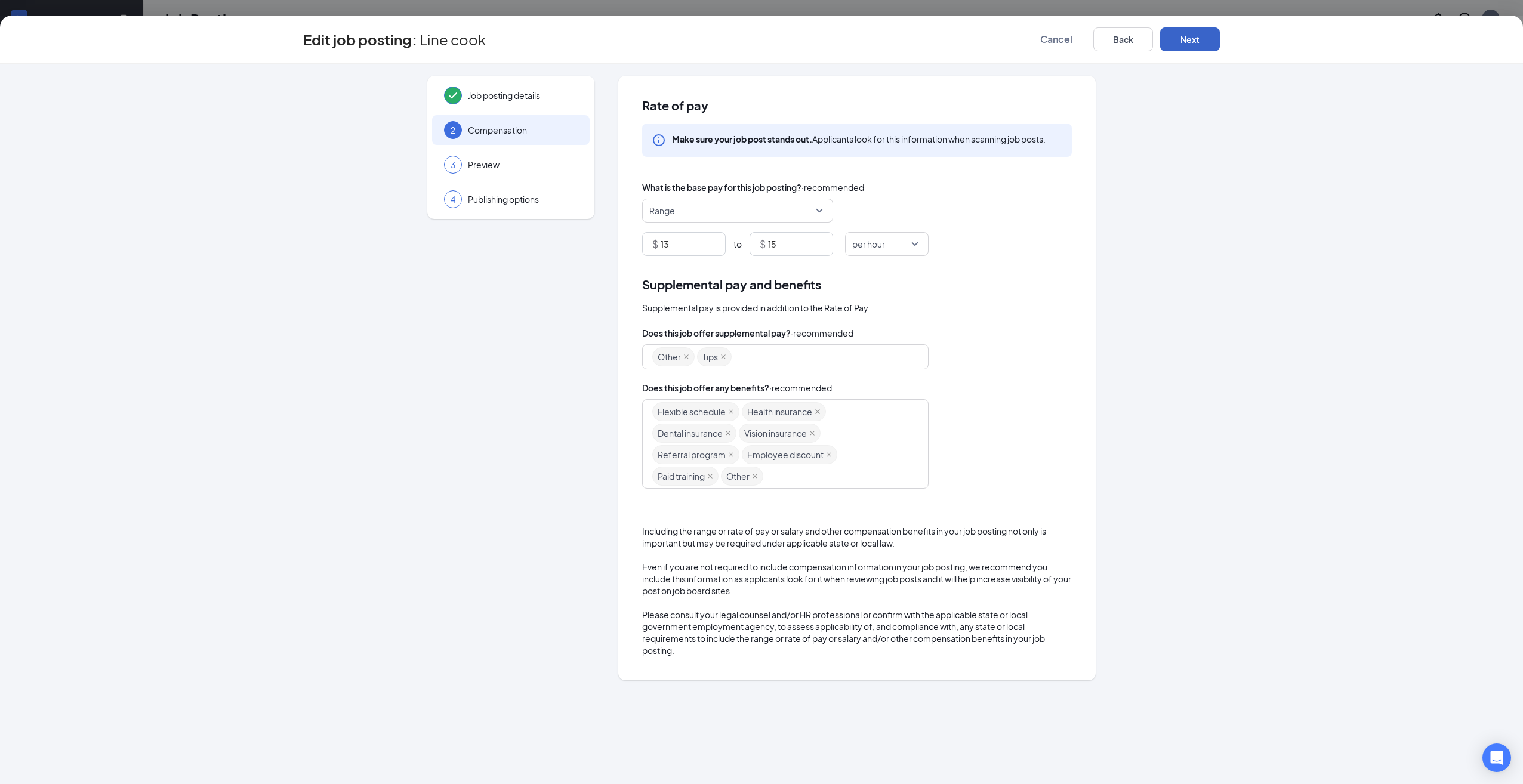
click at [1201, 43] on button "Next" at bounding box center [1190, 39] width 60 height 24
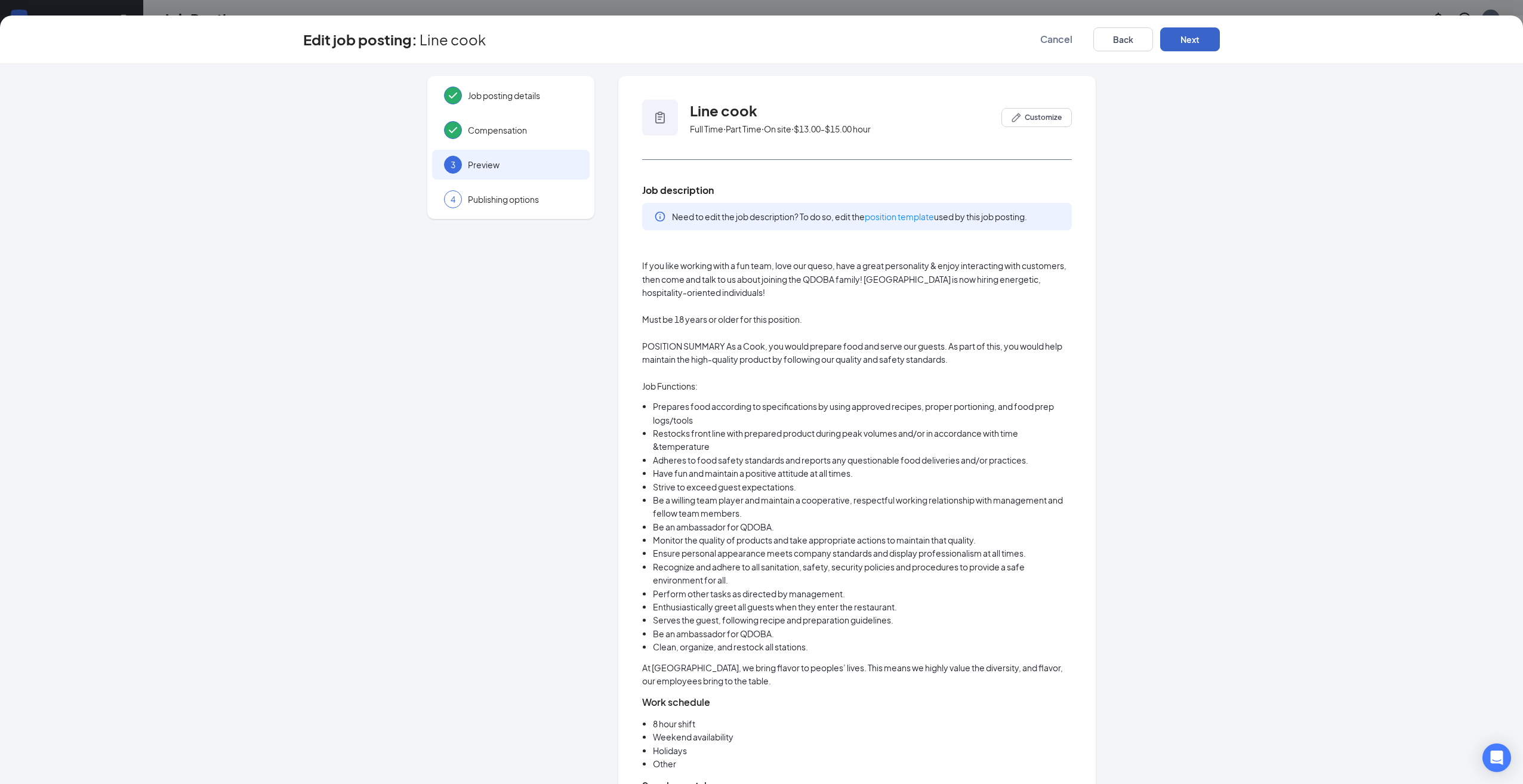
click at [1201, 43] on button "Next" at bounding box center [1190, 39] width 60 height 24
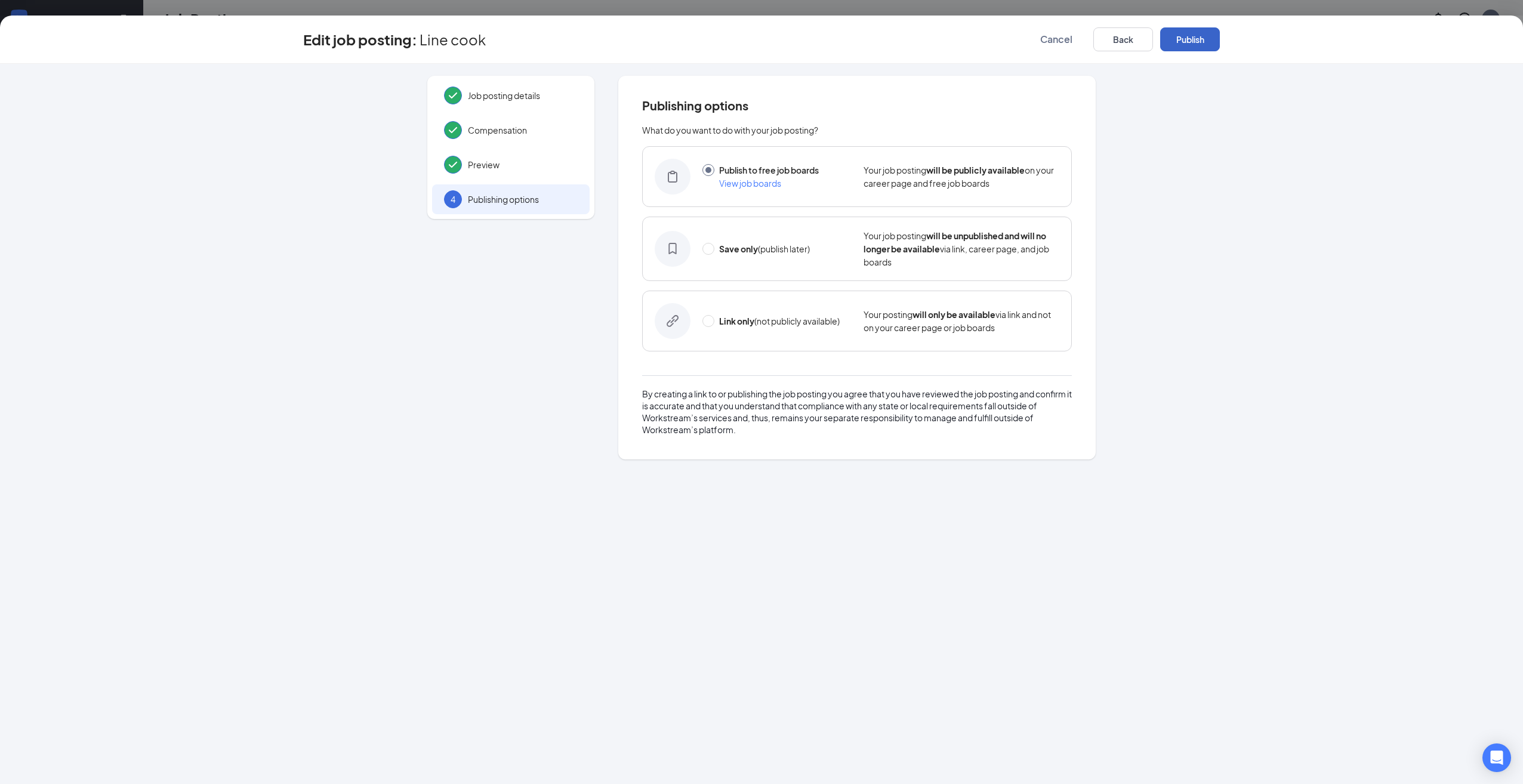
click at [1201, 43] on button "Publish" at bounding box center [1190, 39] width 60 height 24
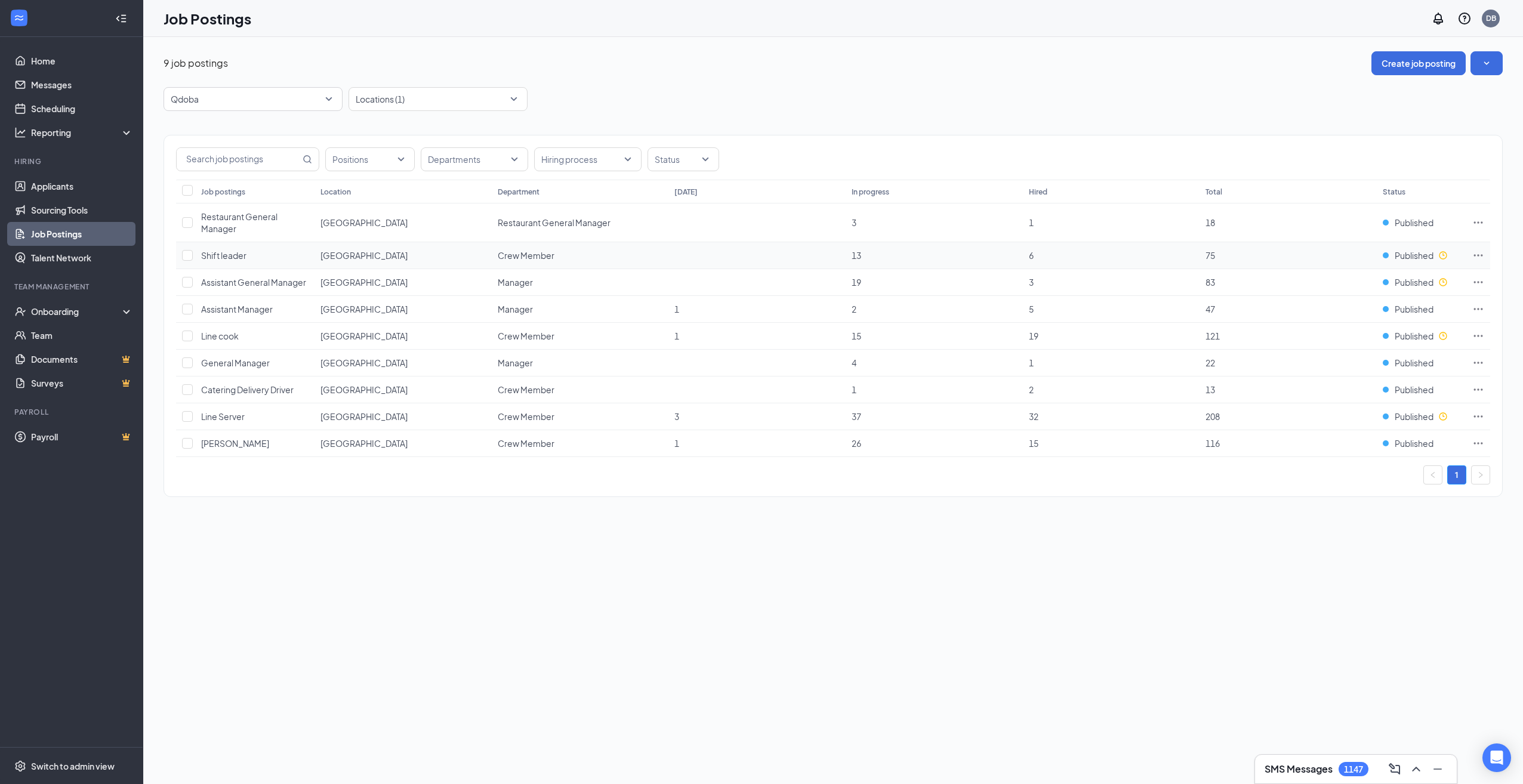
click at [219, 256] on span "Shift leader" at bounding box center [224, 255] width 46 height 11
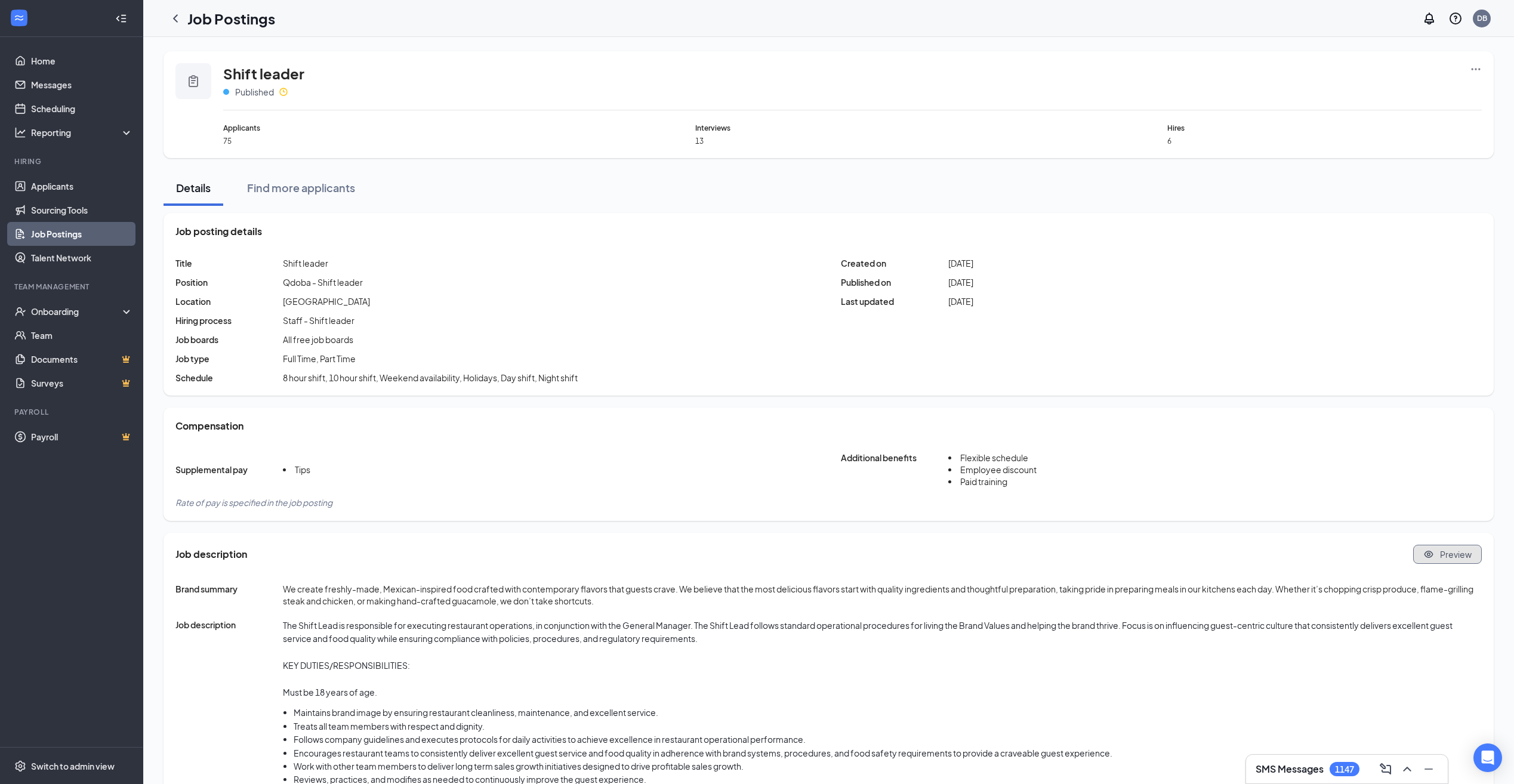
click at [1447, 553] on span "Preview" at bounding box center [1455, 554] width 32 height 12
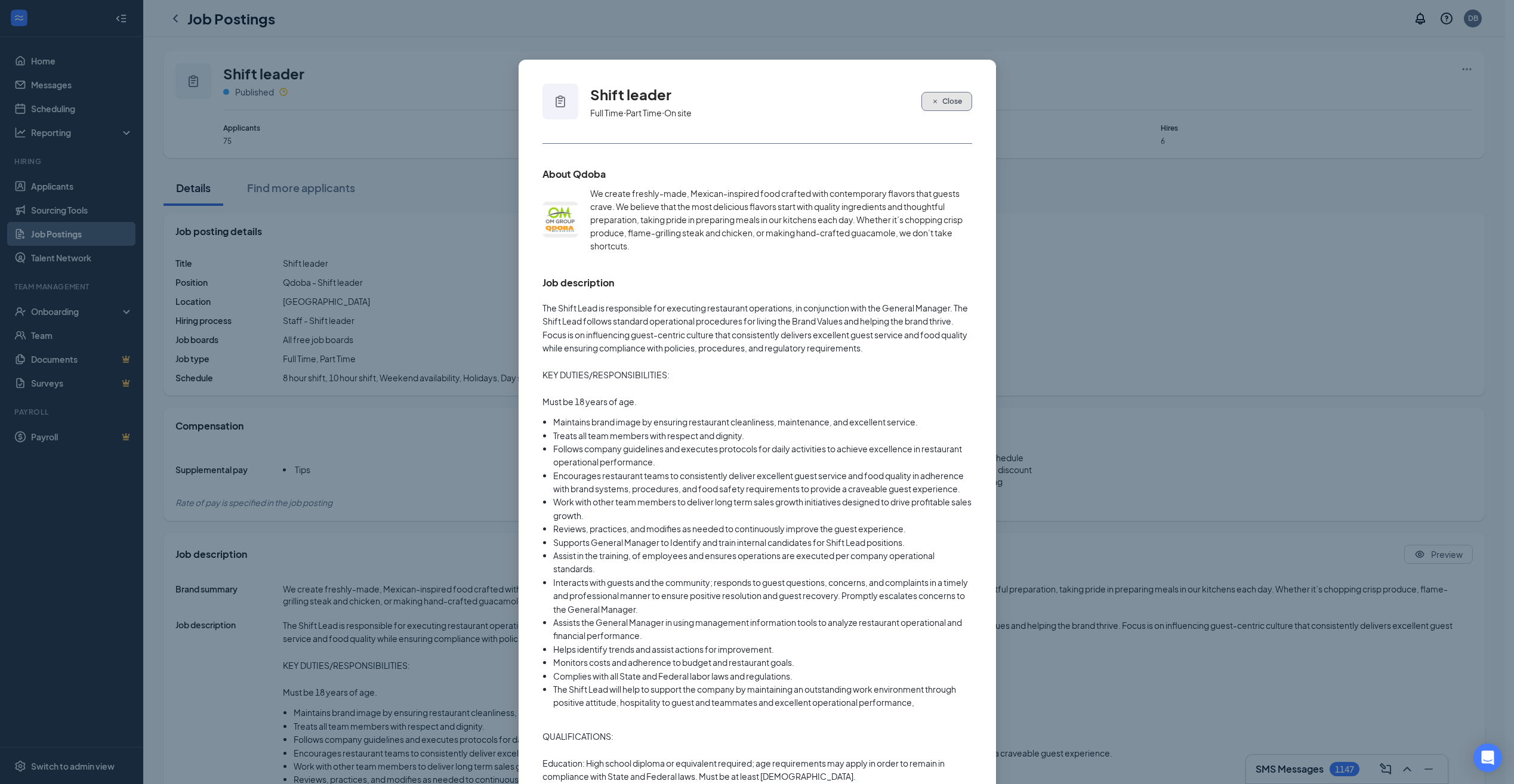
click at [942, 102] on span "Close" at bounding box center [952, 101] width 20 height 11
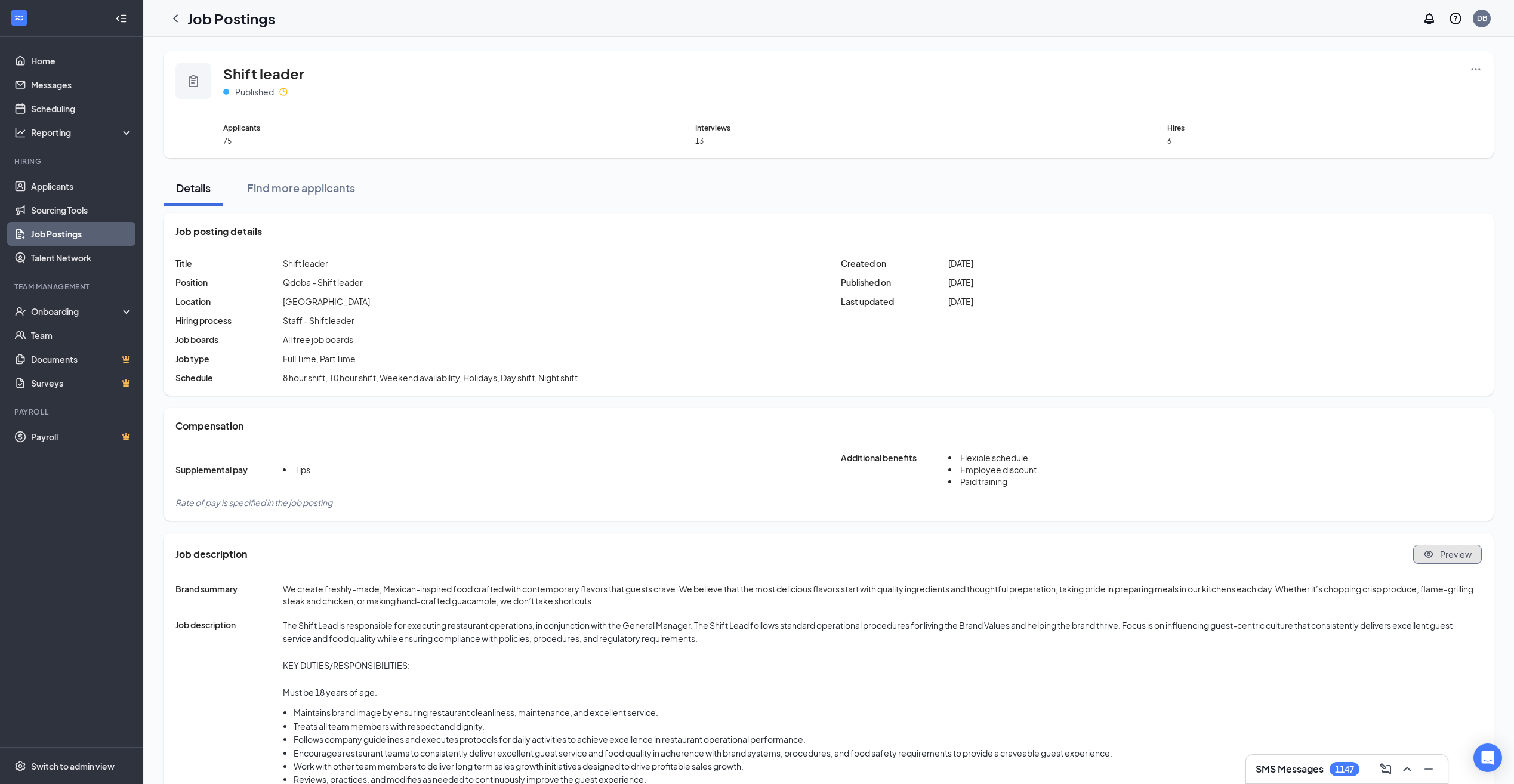
click at [1451, 555] on span "Preview" at bounding box center [1455, 554] width 32 height 12
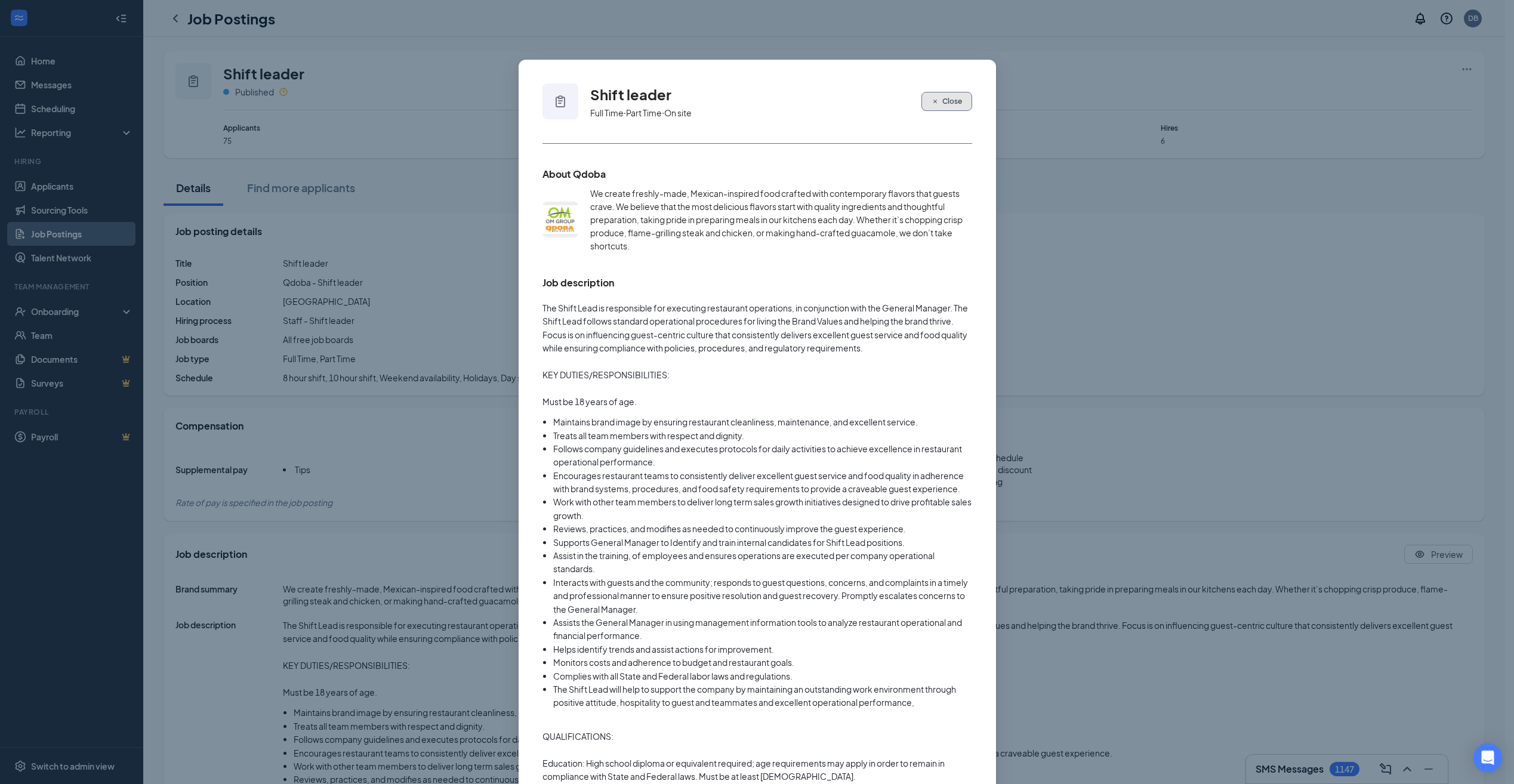
click at [945, 102] on span "Close" at bounding box center [952, 101] width 20 height 11
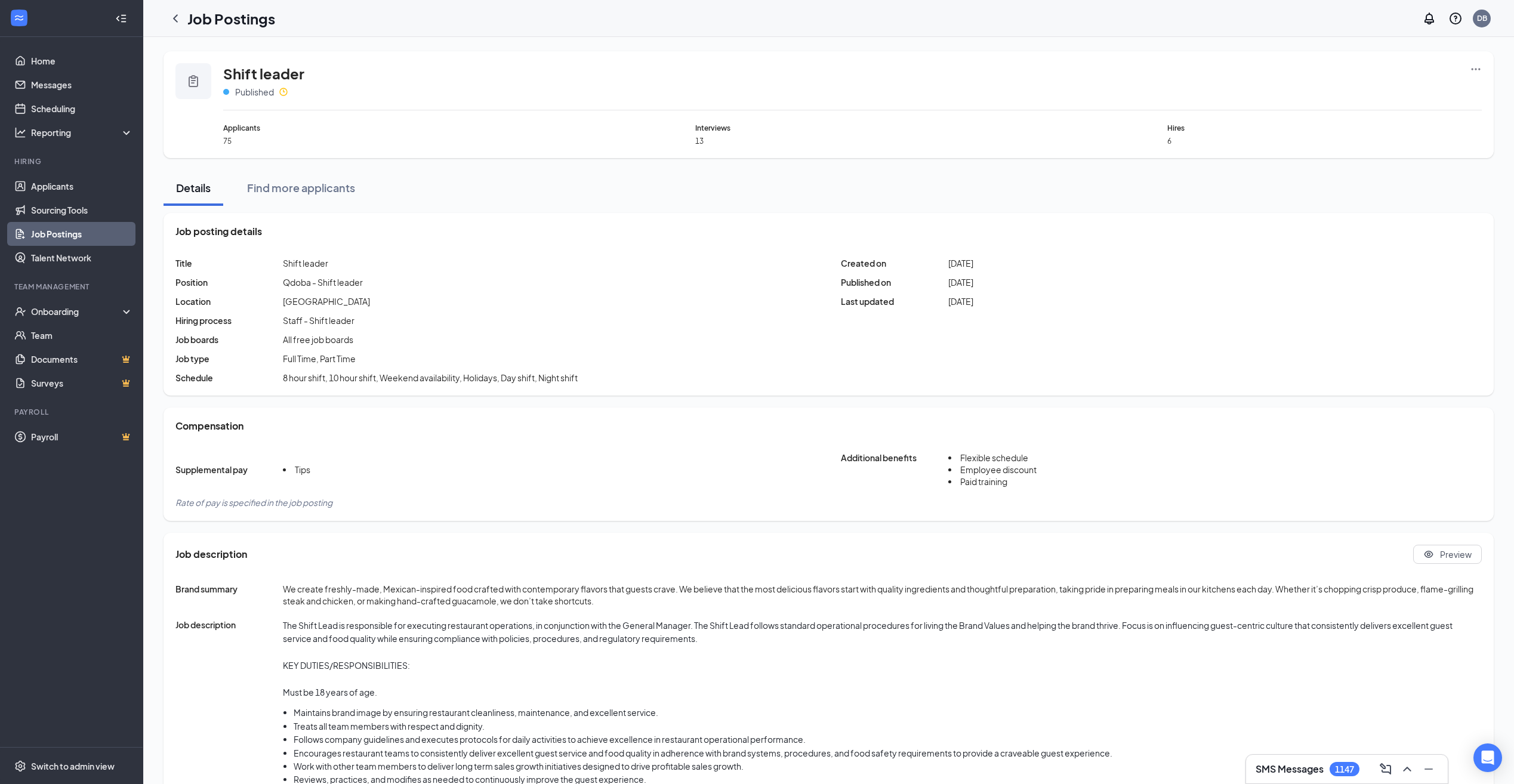
click at [52, 238] on link "Job Postings" at bounding box center [82, 234] width 102 height 24
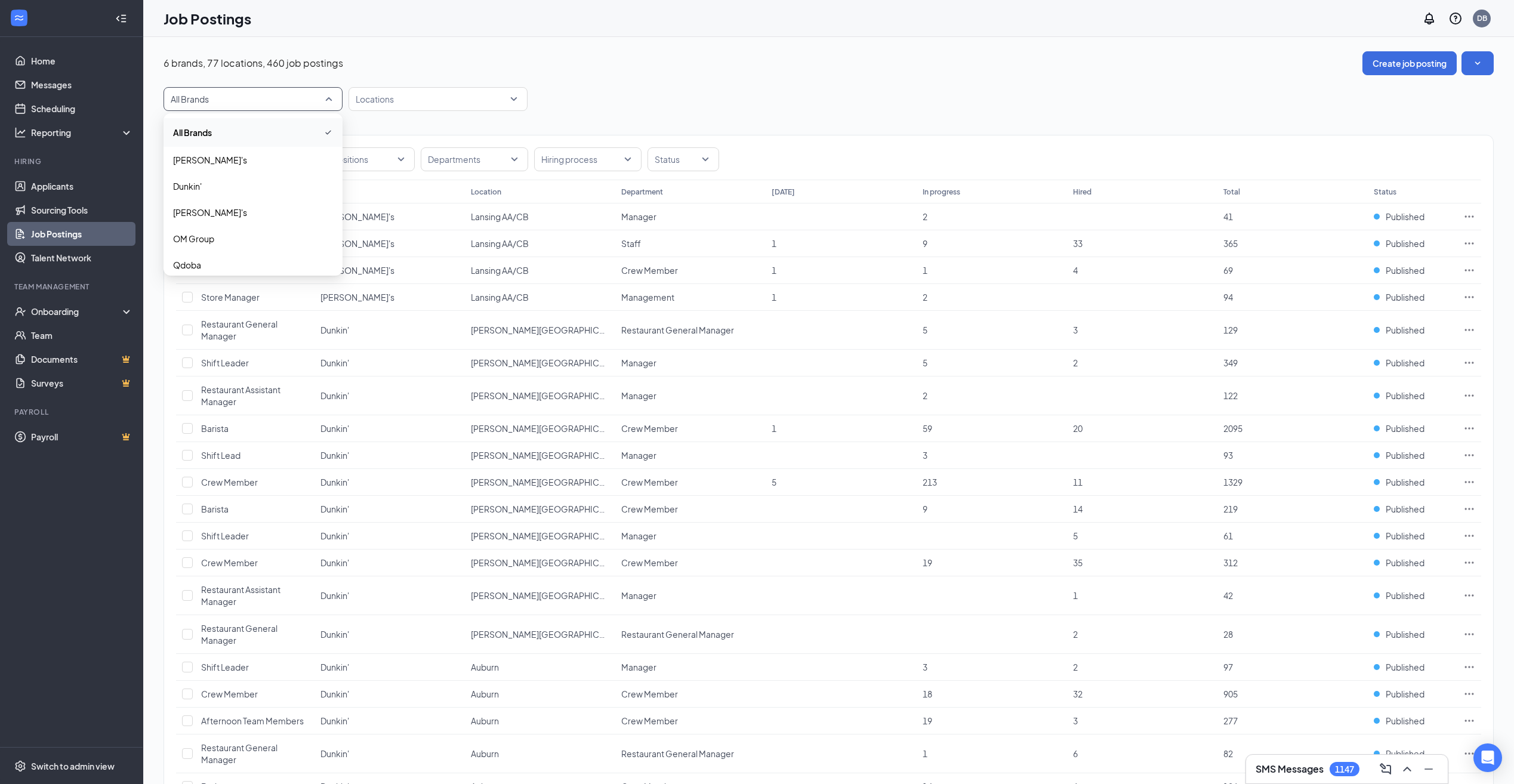
click at [306, 96] on span "All Brands" at bounding box center [248, 99] width 154 height 12
click at [205, 267] on span "Qdoba" at bounding box center [253, 265] width 160 height 12
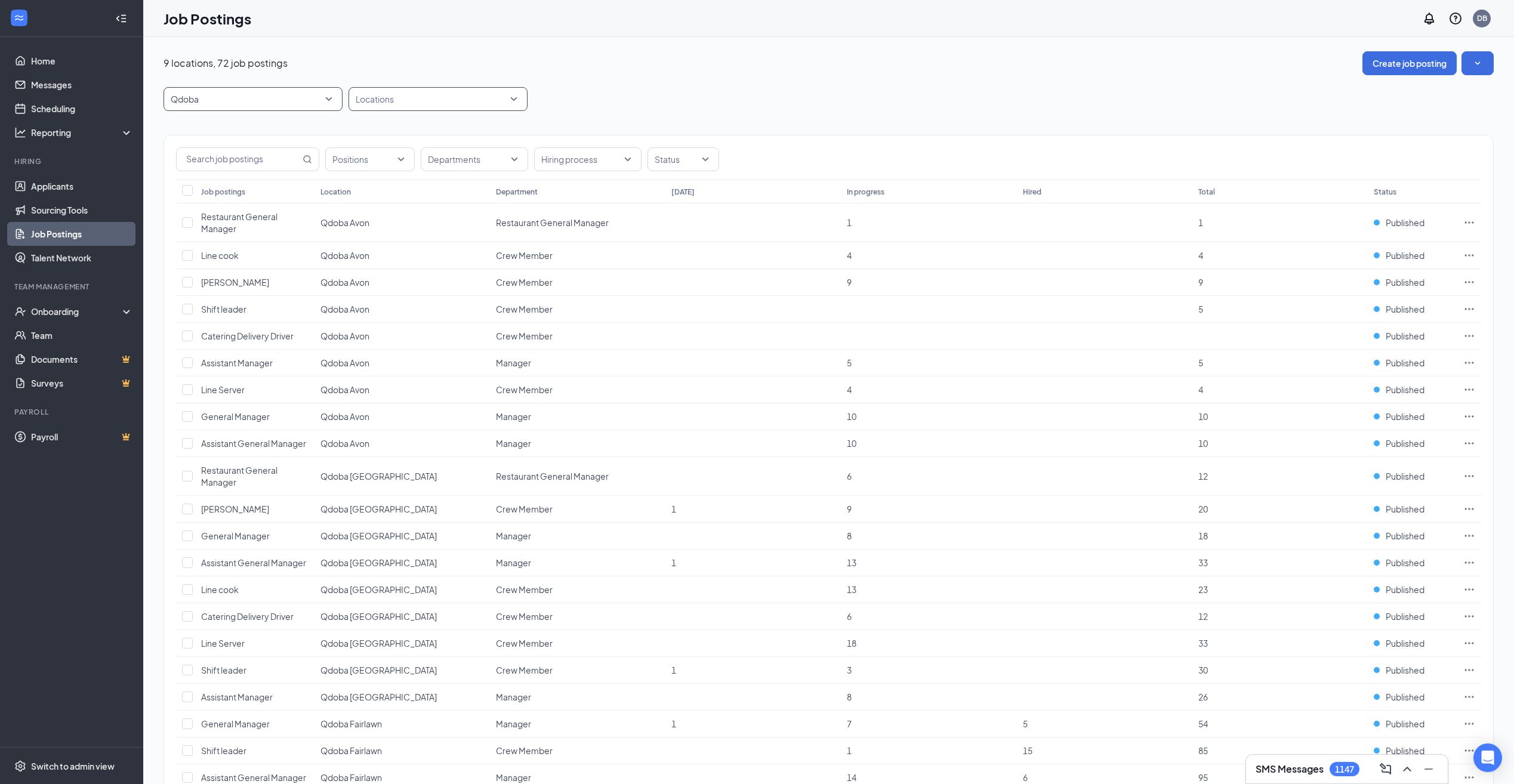
click at [425, 99] on div at bounding box center [432, 99] width 161 height 19
click at [745, 68] on div "9 locations, 72 job postings Create job posting" at bounding box center [828, 63] width 1330 height 24
click at [232, 310] on span "Shift leader" at bounding box center [224, 309] width 46 height 11
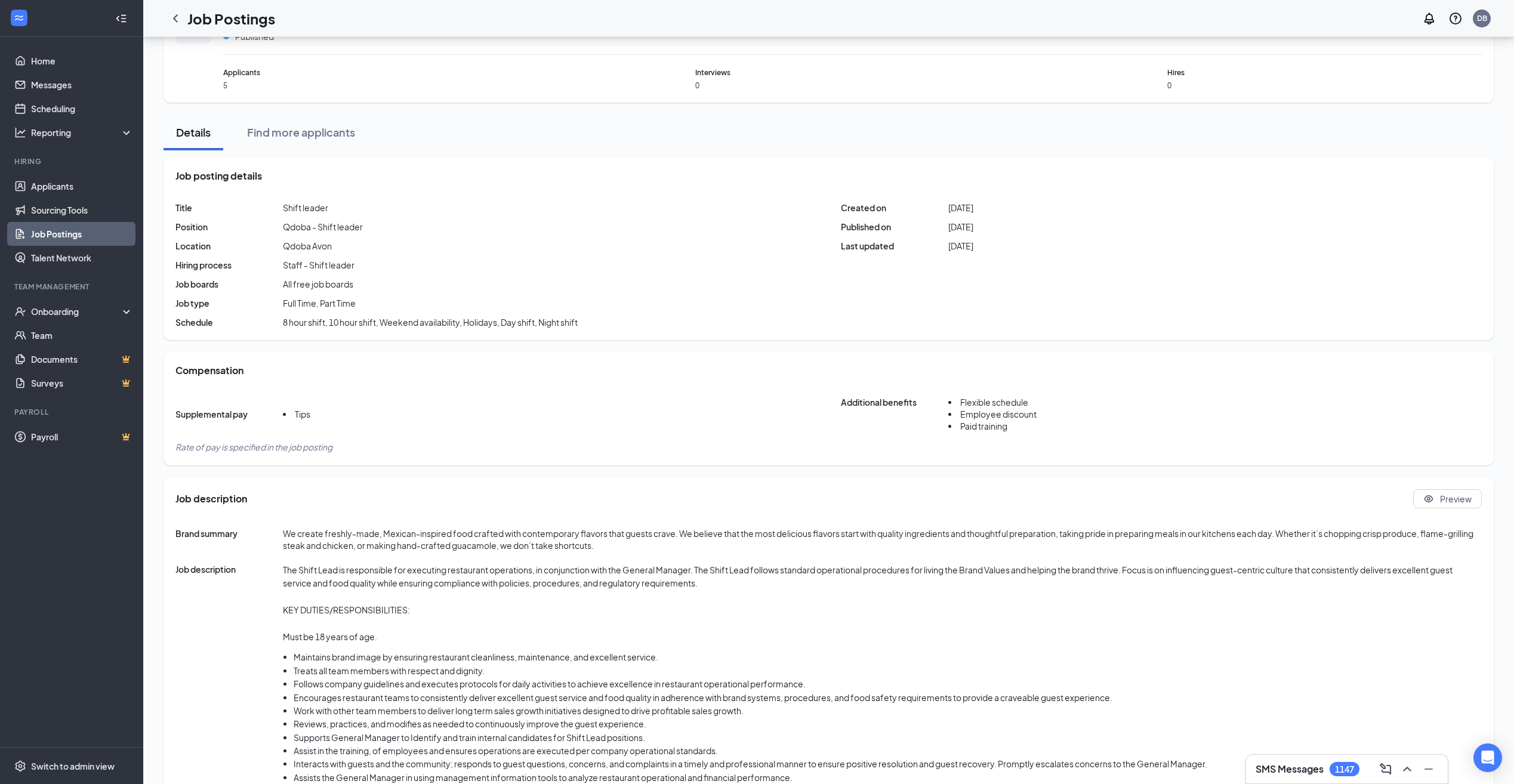
scroll to position [60, 0]
